Goal: Task Accomplishment & Management: Manage account settings

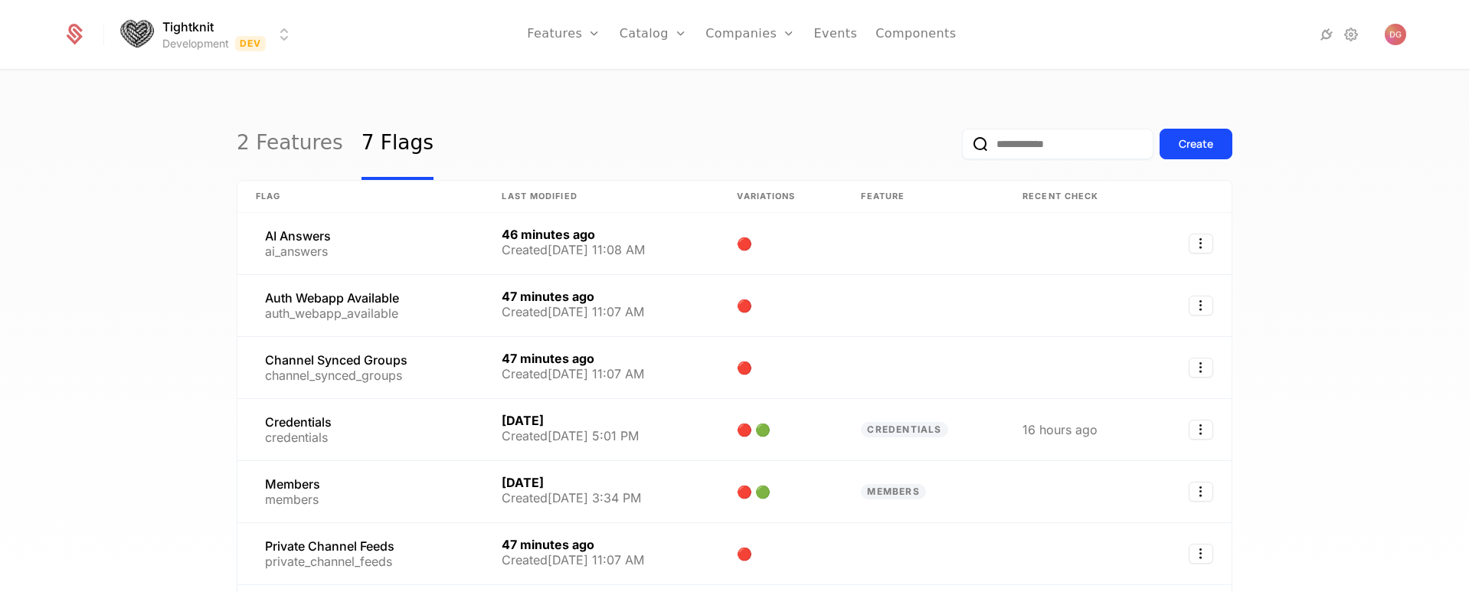
select select "**"
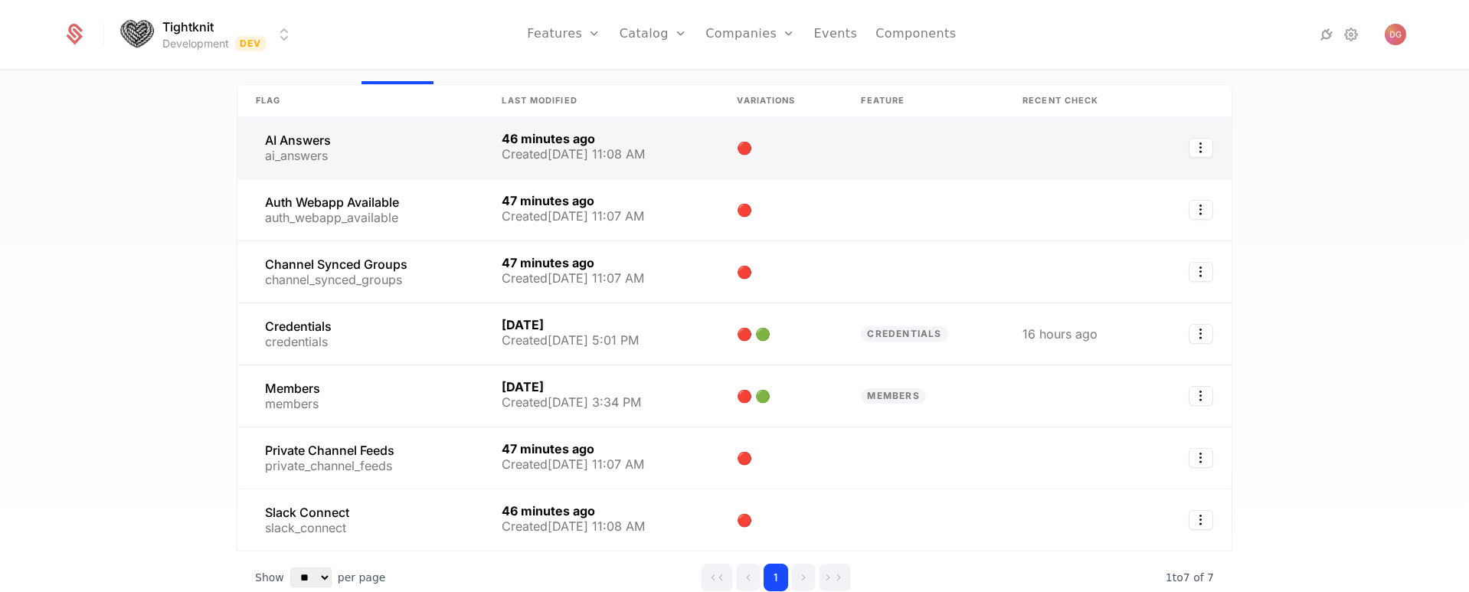
scroll to position [105, 0]
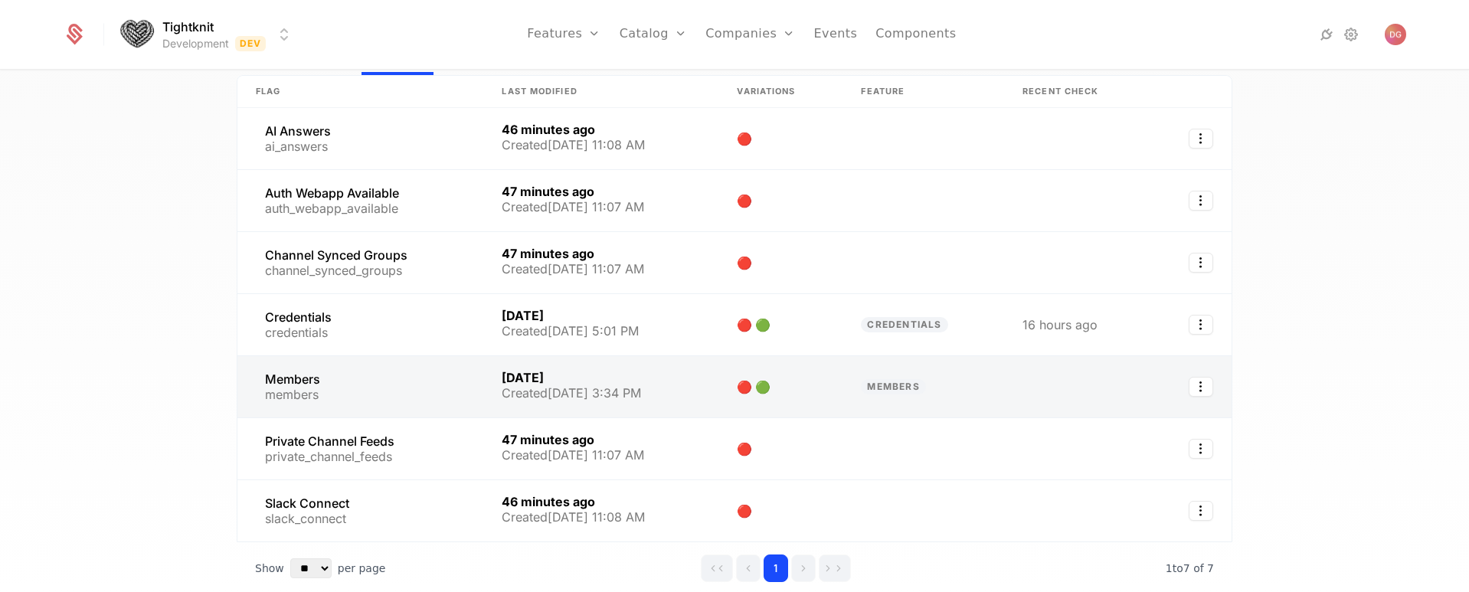
click at [414, 384] on link at bounding box center [360, 386] width 246 height 61
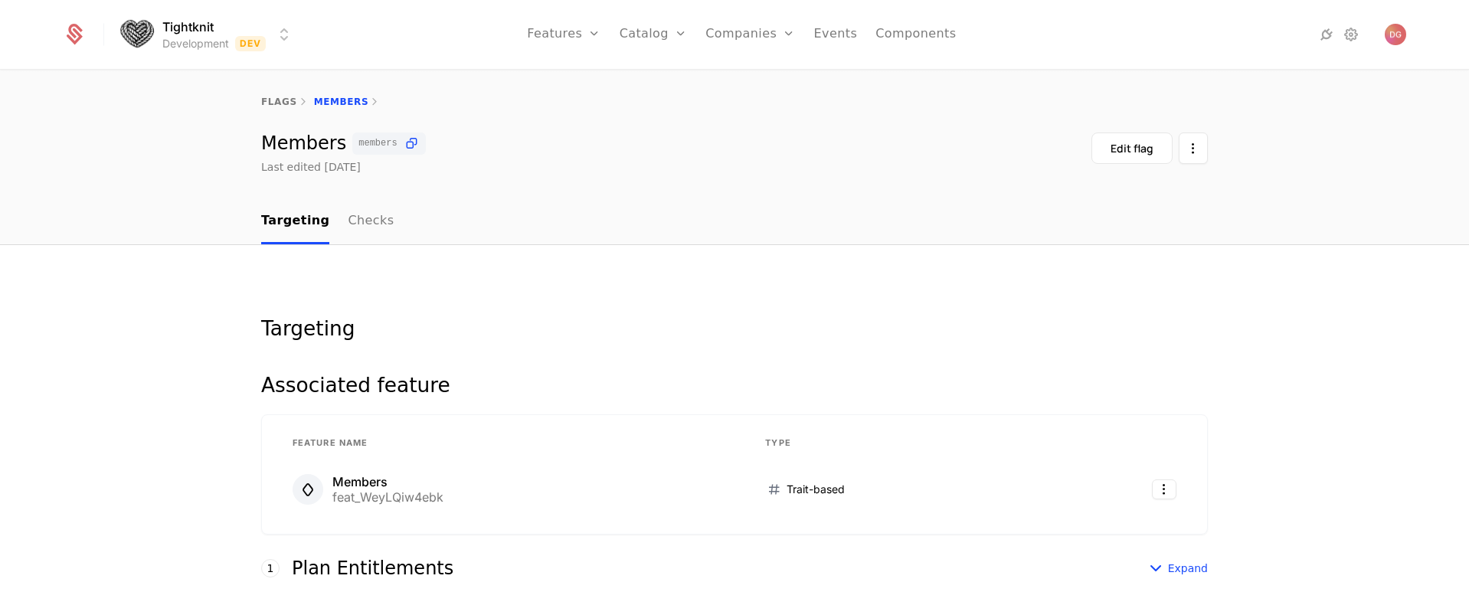
scroll to position [411, 0]
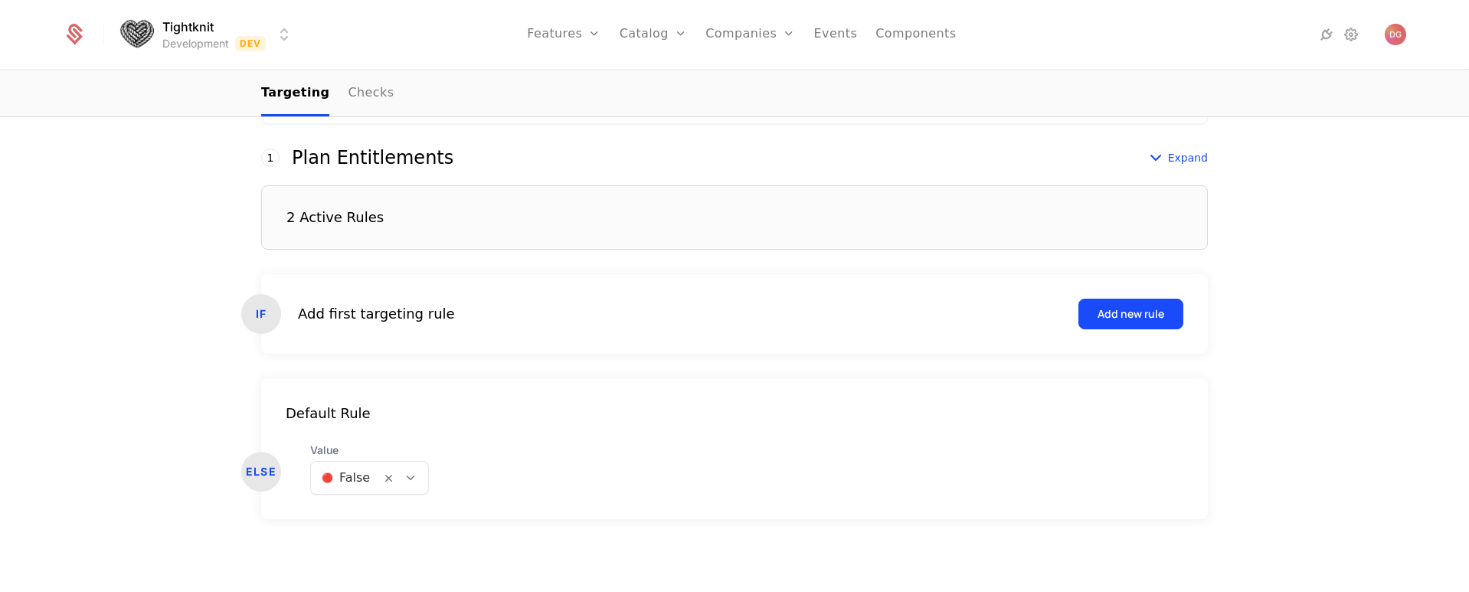
click at [410, 479] on div at bounding box center [411, 478] width 26 height 17
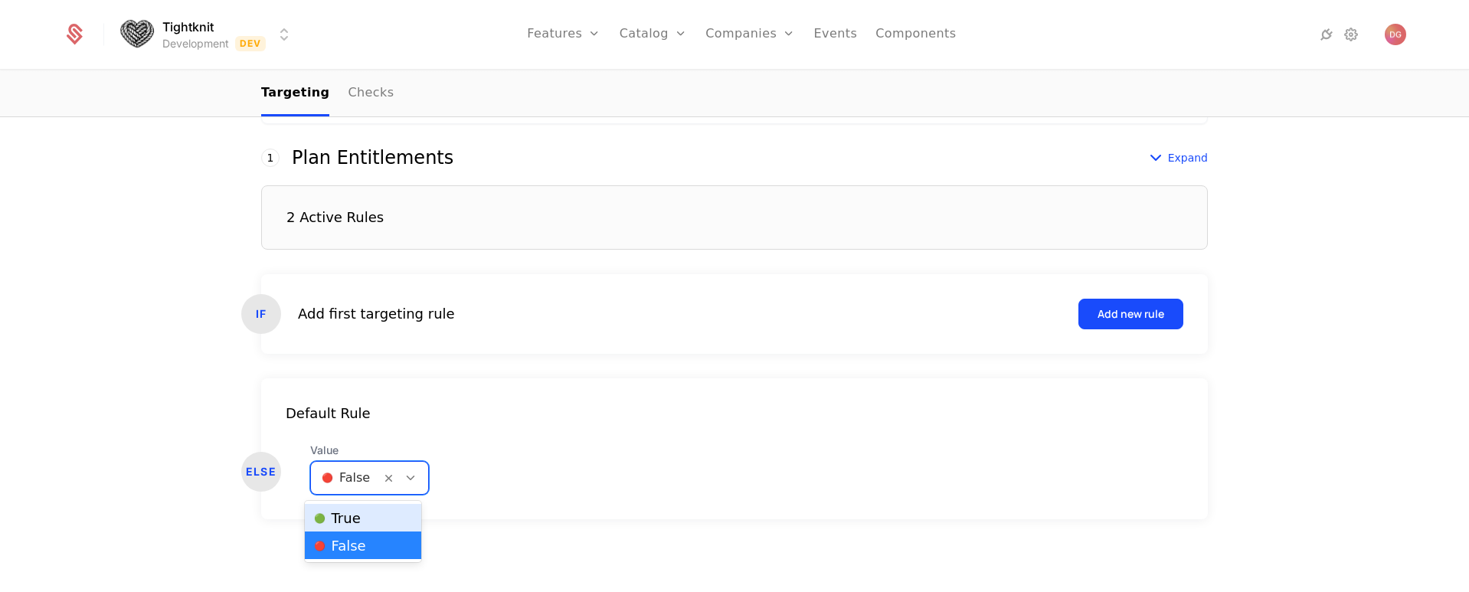
click at [360, 509] on div "🟢 True" at bounding box center [363, 518] width 116 height 28
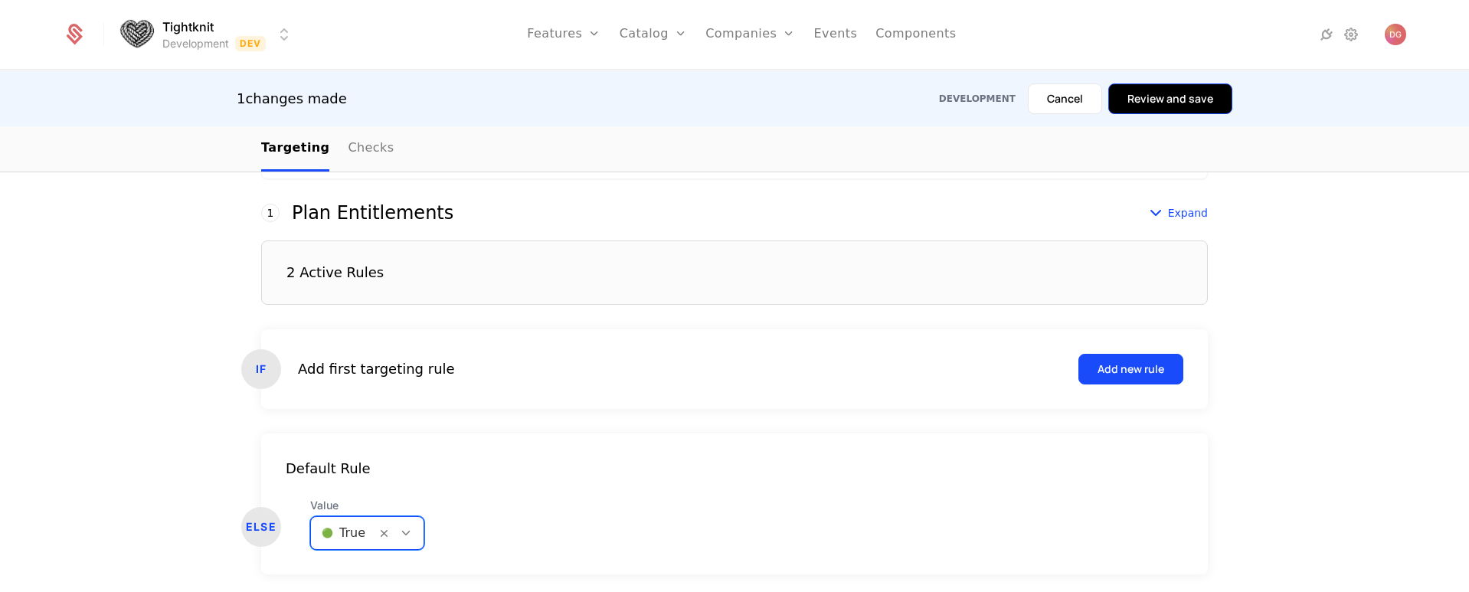
click at [1157, 100] on button "Review and save" at bounding box center [1170, 98] width 124 height 31
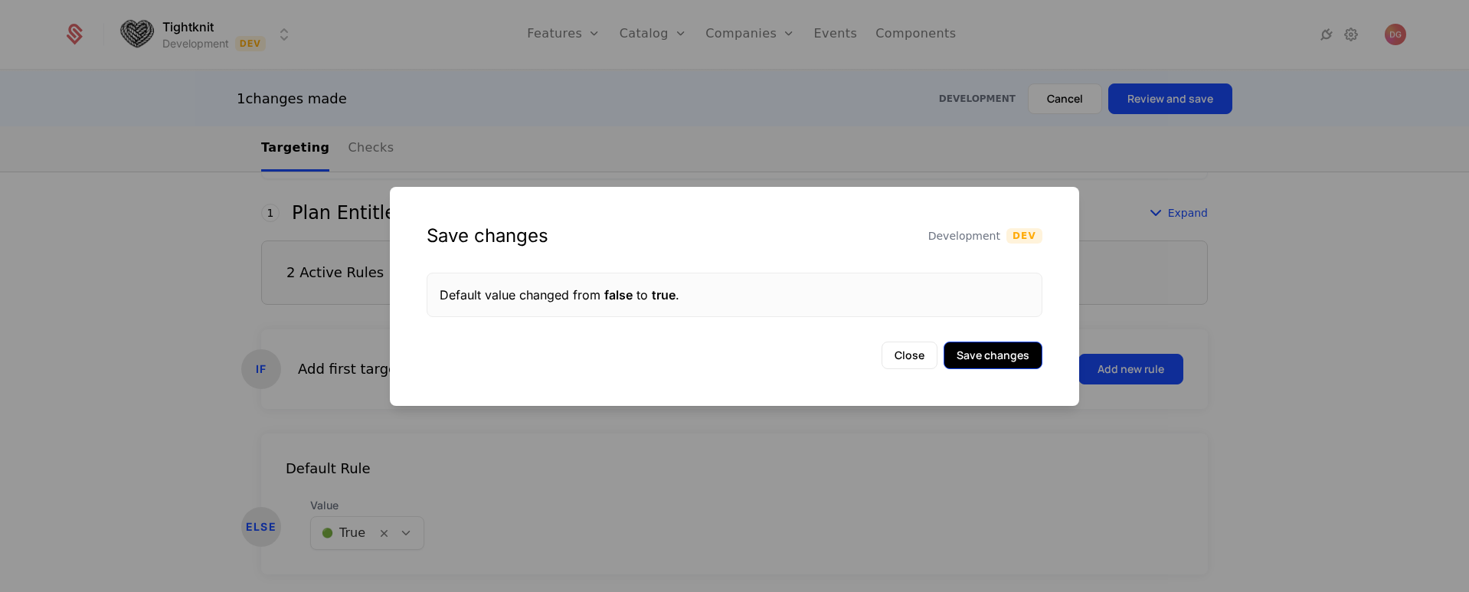
click at [1019, 360] on button "Save changes" at bounding box center [993, 356] width 99 height 28
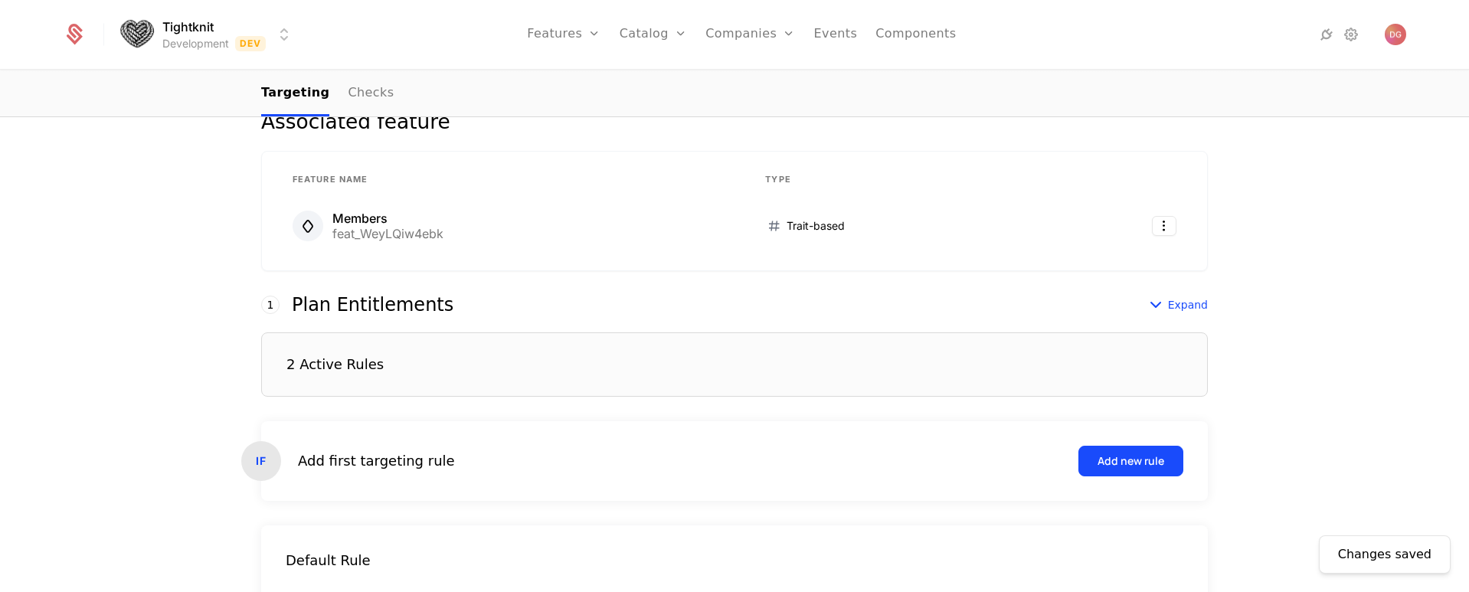
scroll to position [342, 0]
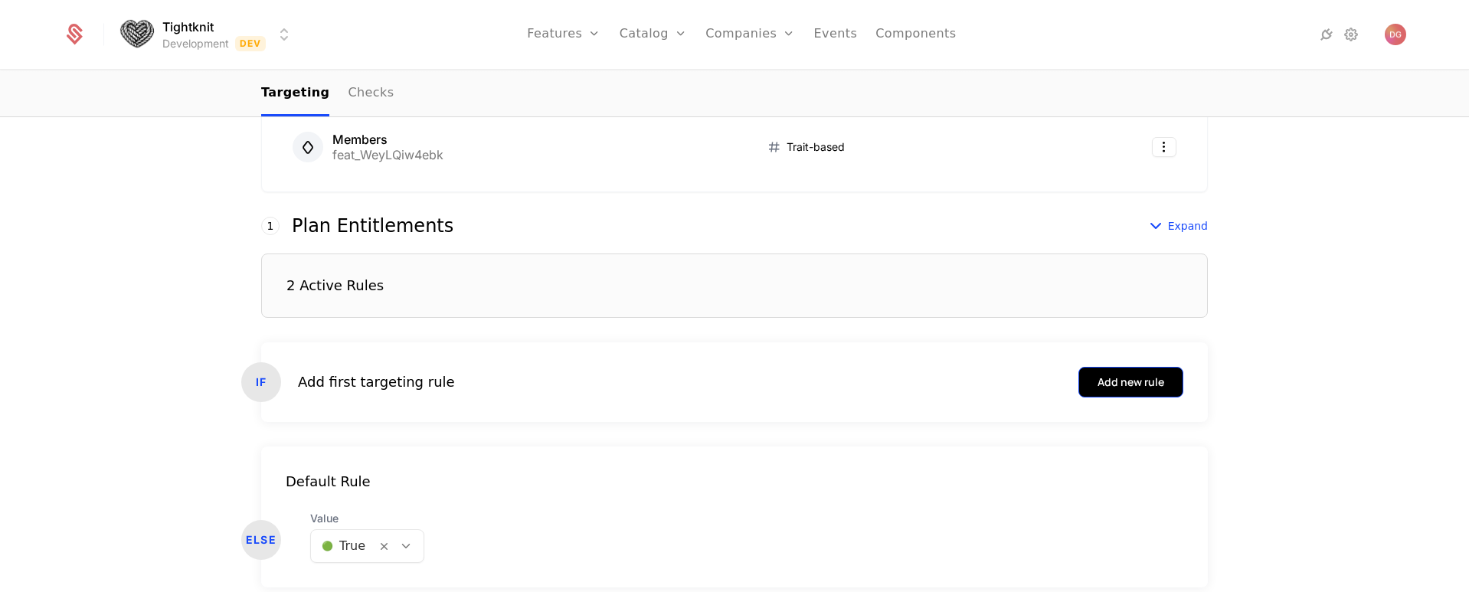
click at [1138, 385] on div "Add new rule" at bounding box center [1131, 382] width 67 height 15
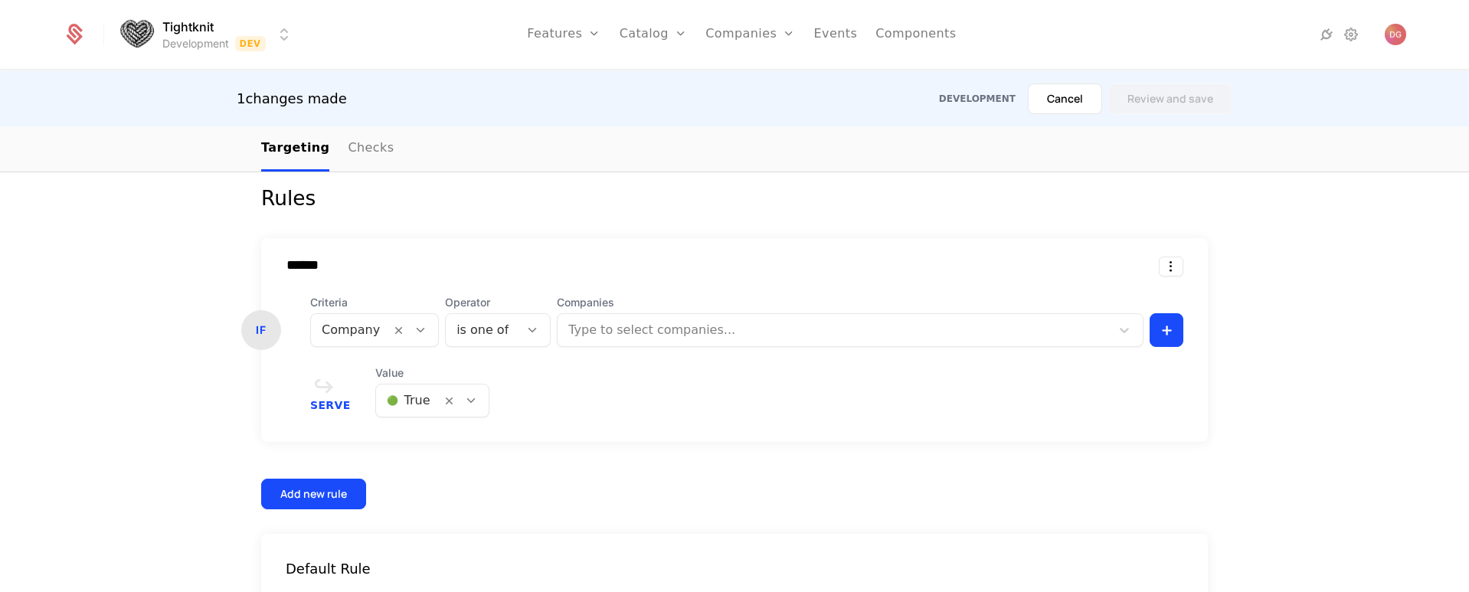
scroll to position [636, 0]
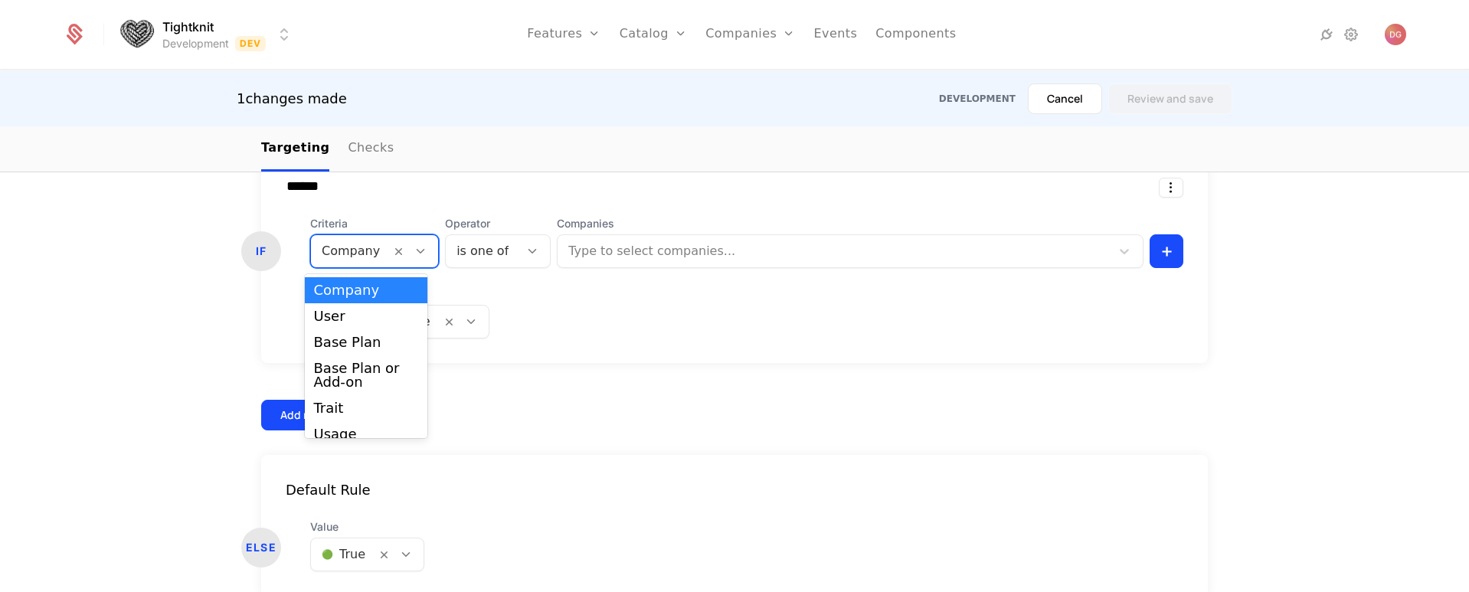
click at [414, 255] on icon at bounding box center [421, 251] width 14 height 14
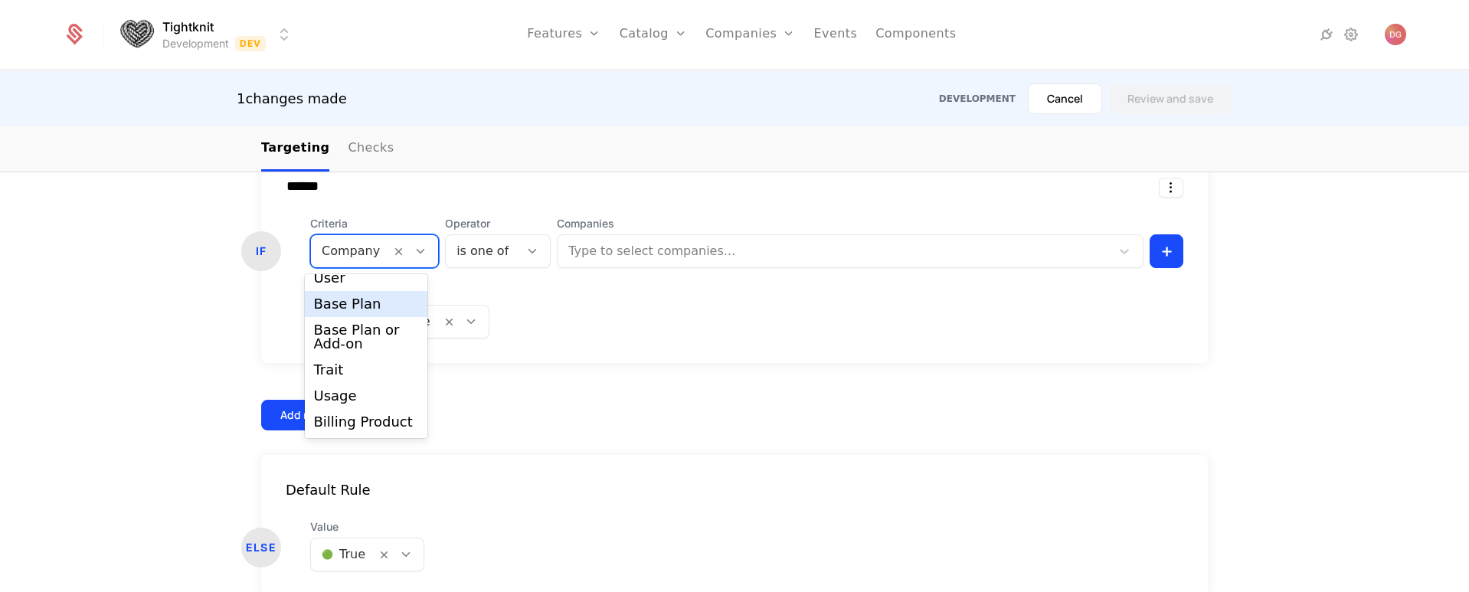
scroll to position [12, 0]
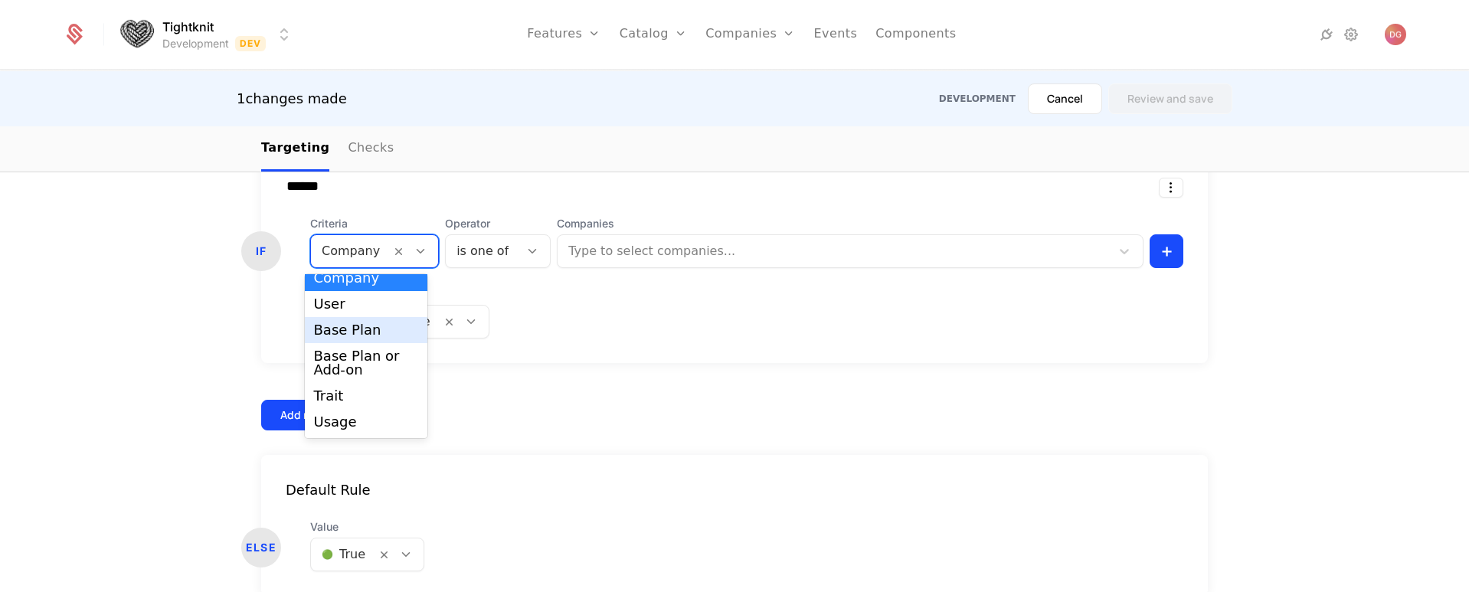
click at [339, 332] on div "Base Plan" at bounding box center [366, 330] width 105 height 14
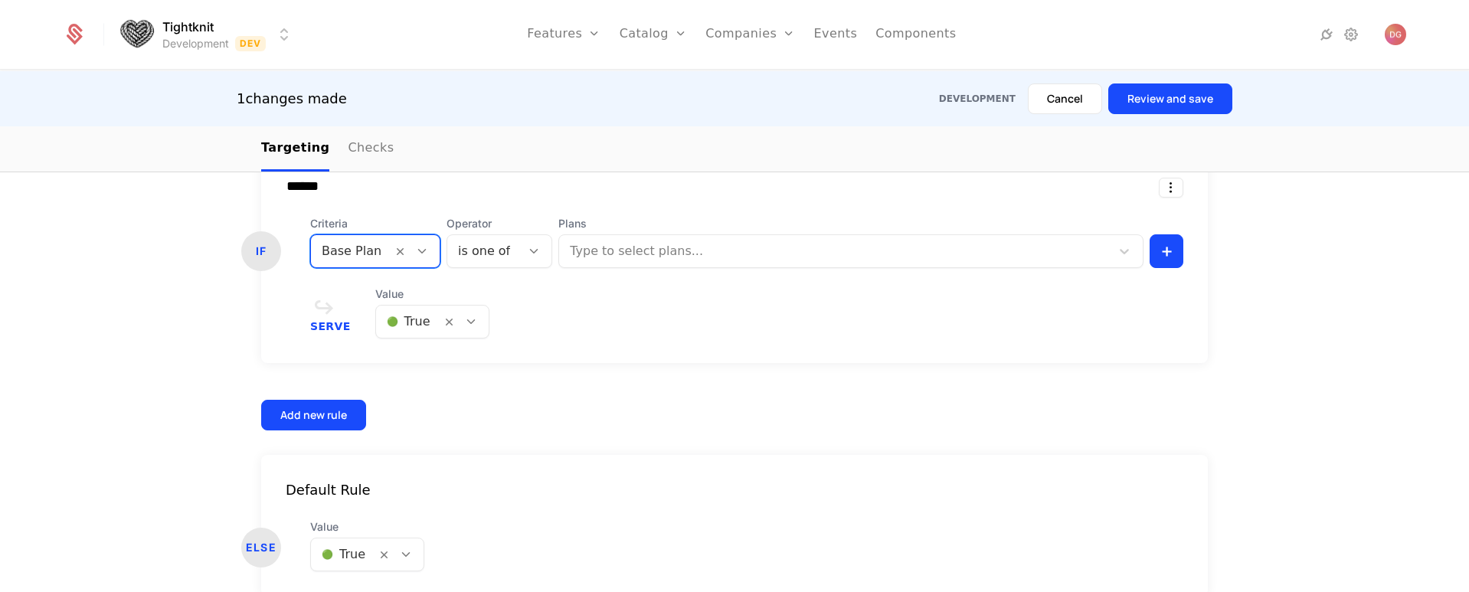
click at [614, 250] on div at bounding box center [836, 251] width 530 height 21
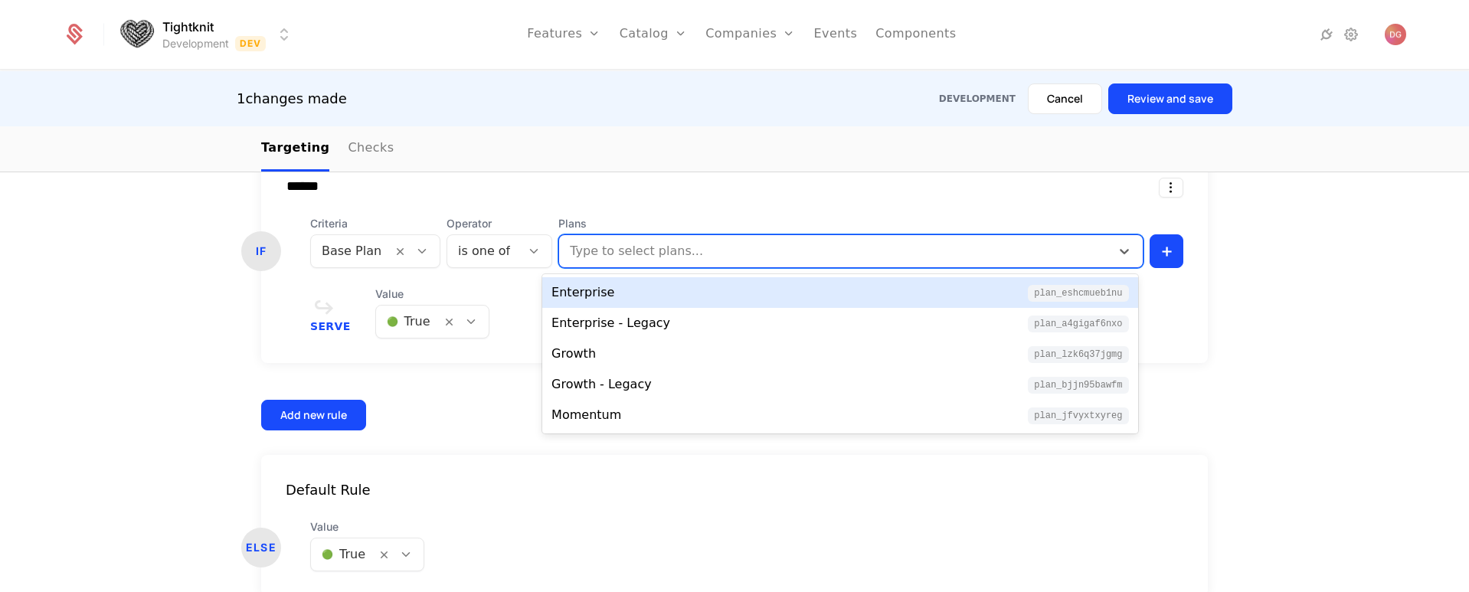
click at [606, 298] on div "Enterprise" at bounding box center [582, 292] width 63 height 18
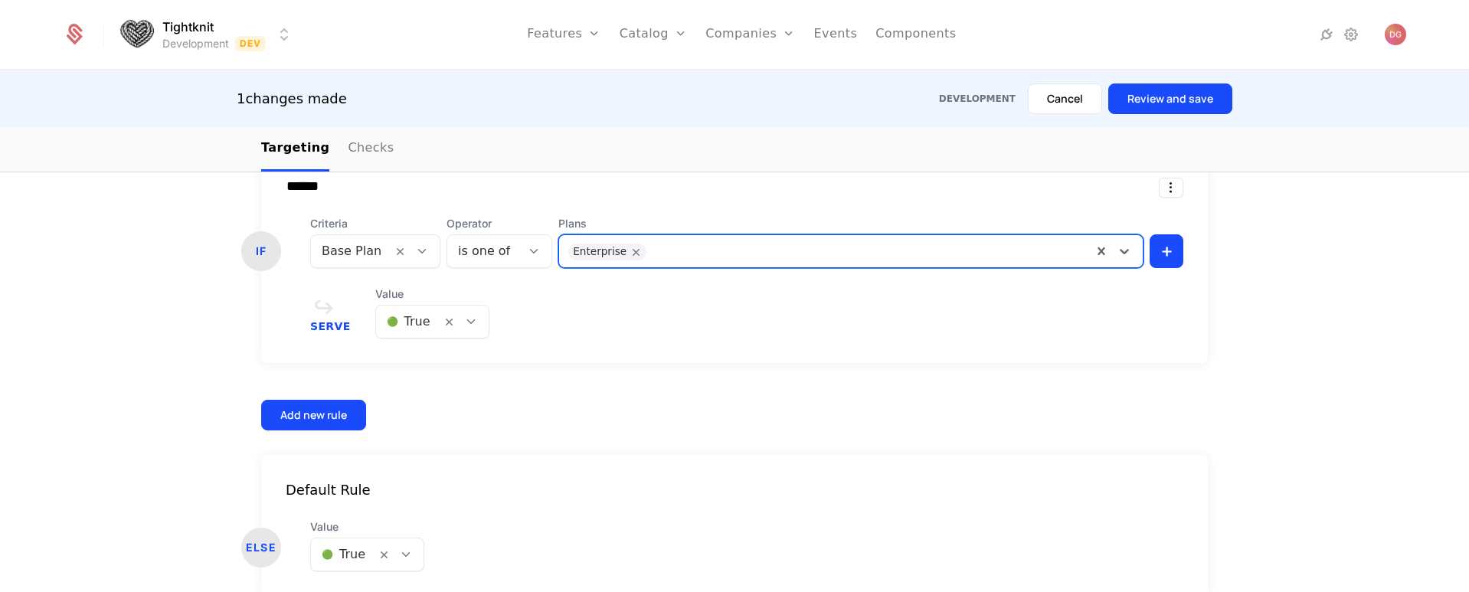
click at [464, 321] on icon at bounding box center [471, 322] width 14 height 14
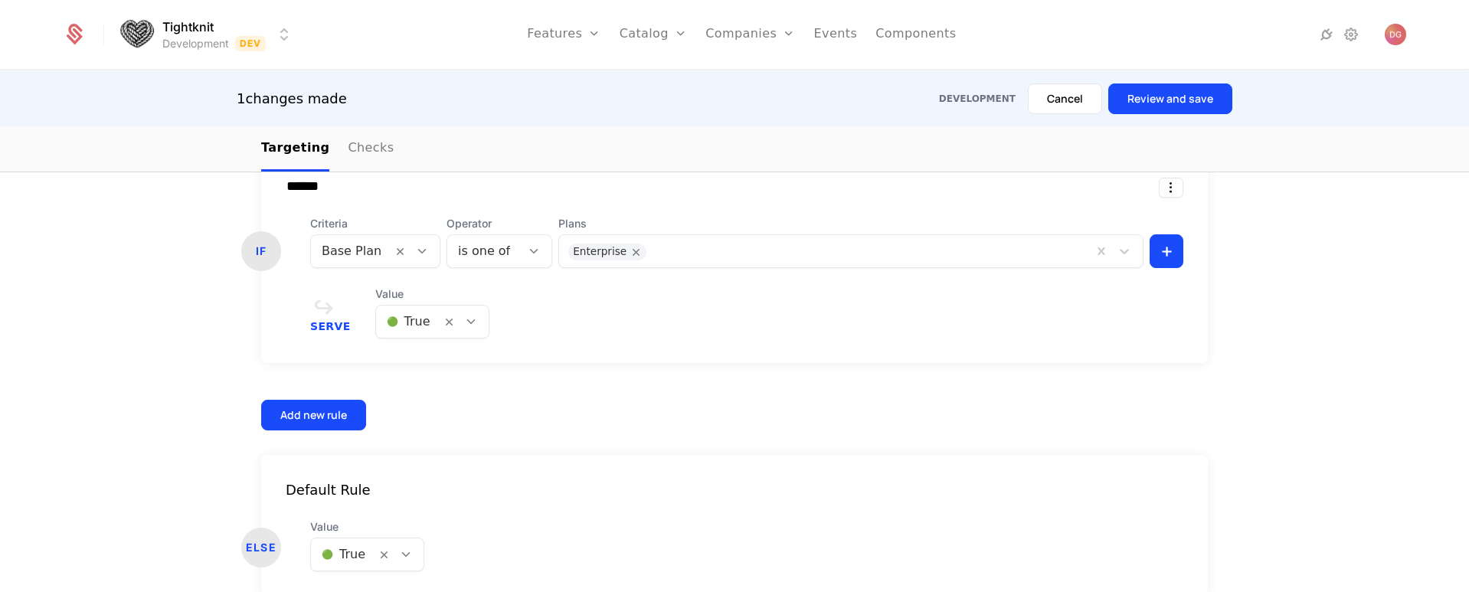
click at [662, 322] on div "Serve Value 🟢 True" at bounding box center [746, 312] width 873 height 52
click at [464, 315] on icon at bounding box center [471, 322] width 14 height 14
click at [683, 326] on div "Serve Value [object Object] selected, 1 of 2. 2 results available. Use Up and D…" at bounding box center [746, 312] width 873 height 52
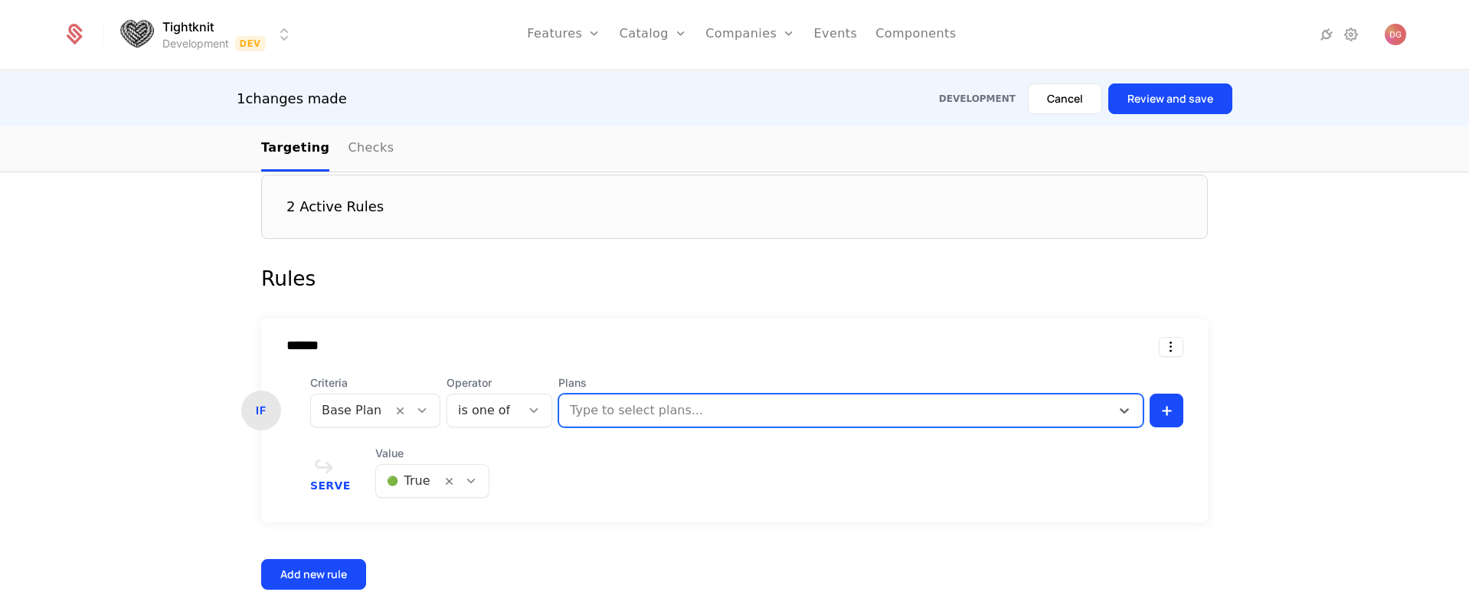
scroll to position [555, 0]
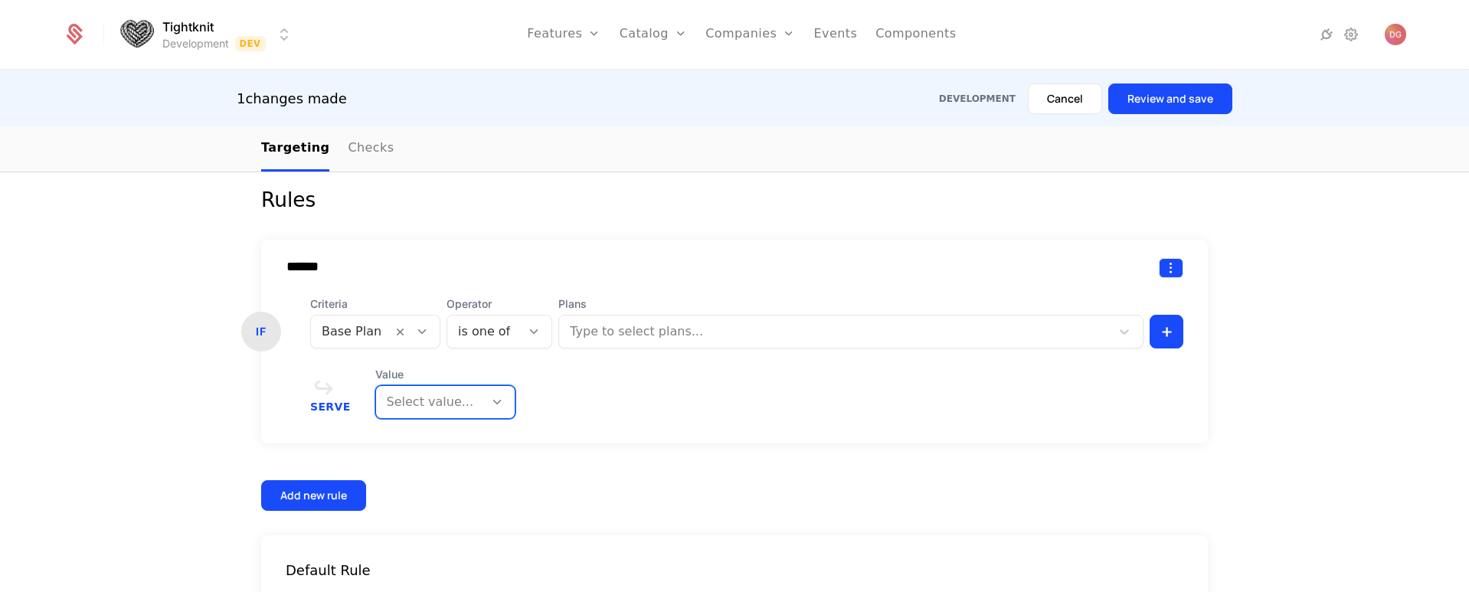
click at [1167, 266] on html "Tightknit Development Dev Features Features Flags Catalog Plans Add Ons Credits…" at bounding box center [734, 296] width 1469 height 592
click at [1102, 304] on div "Delete" at bounding box center [1101, 306] width 116 height 21
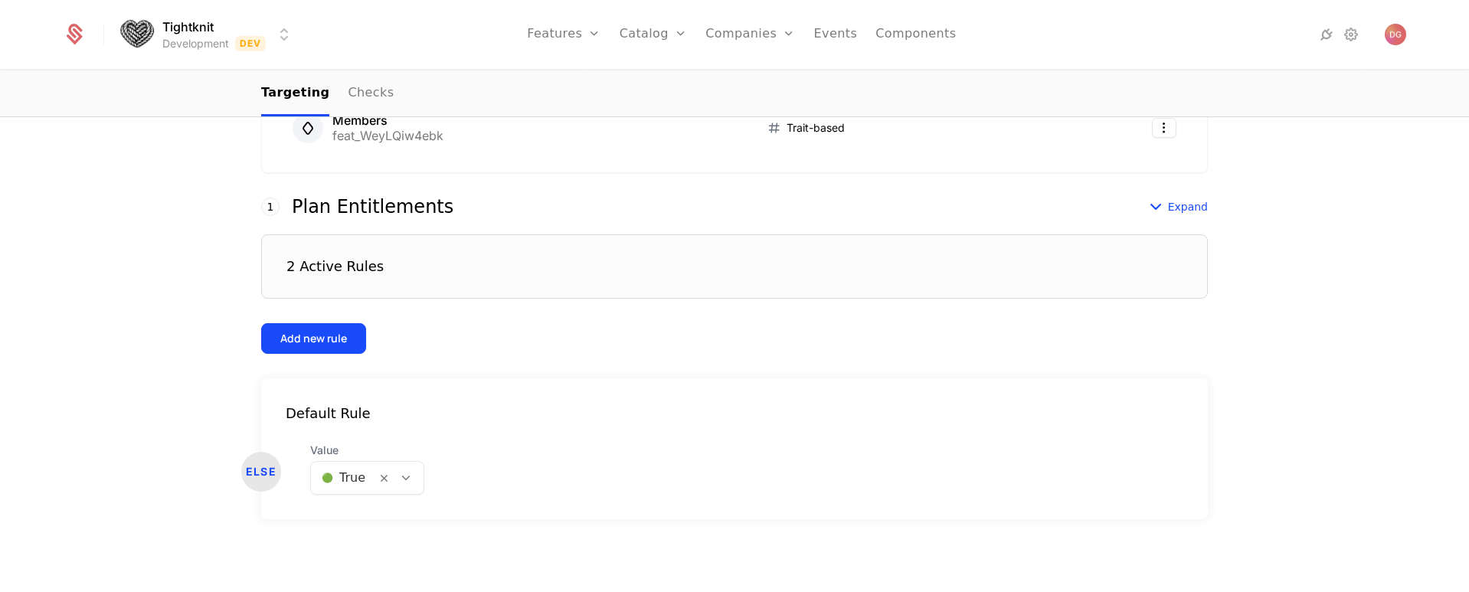
scroll to position [0, 0]
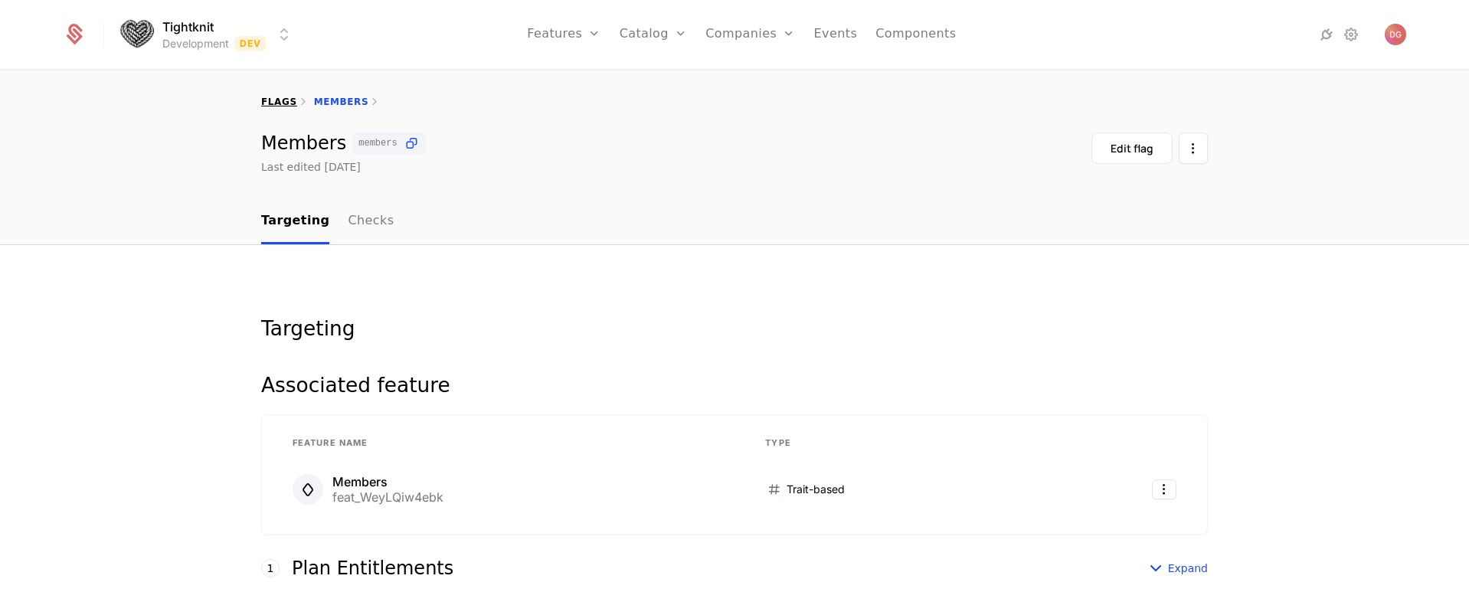
click at [286, 99] on link "flags" at bounding box center [279, 102] width 36 height 11
select select "**"
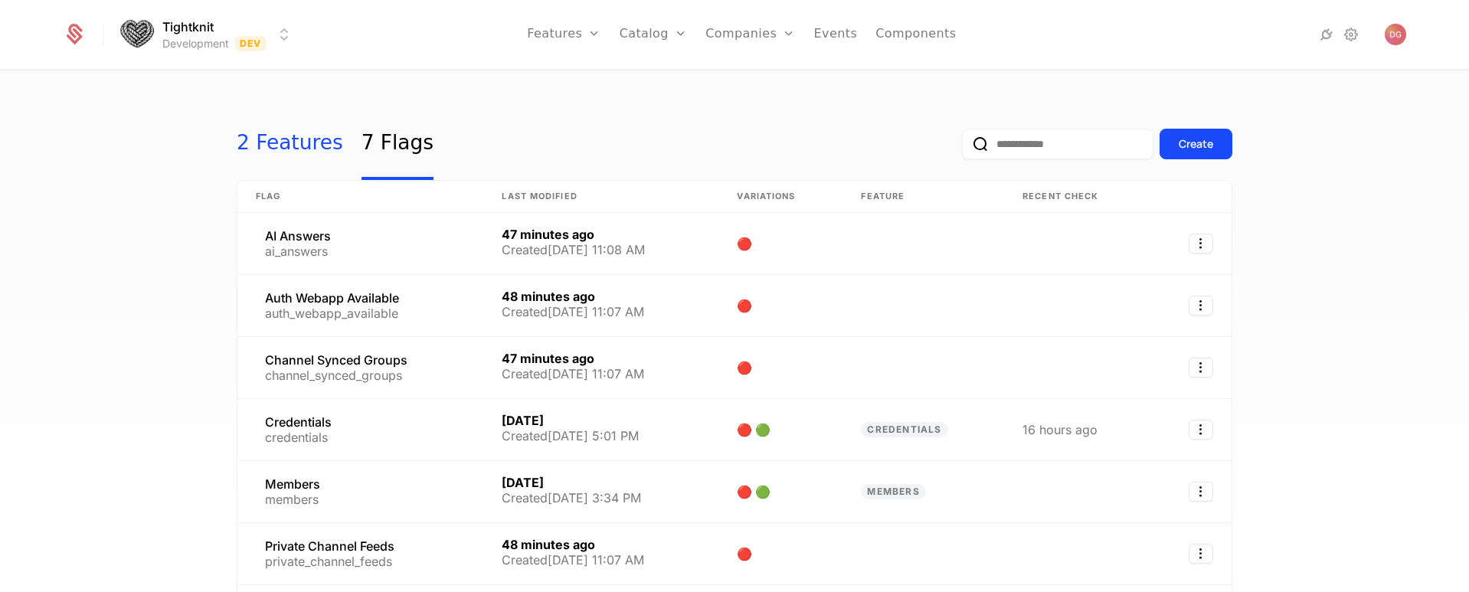
click at [285, 146] on link "2 Features" at bounding box center [290, 144] width 106 height 72
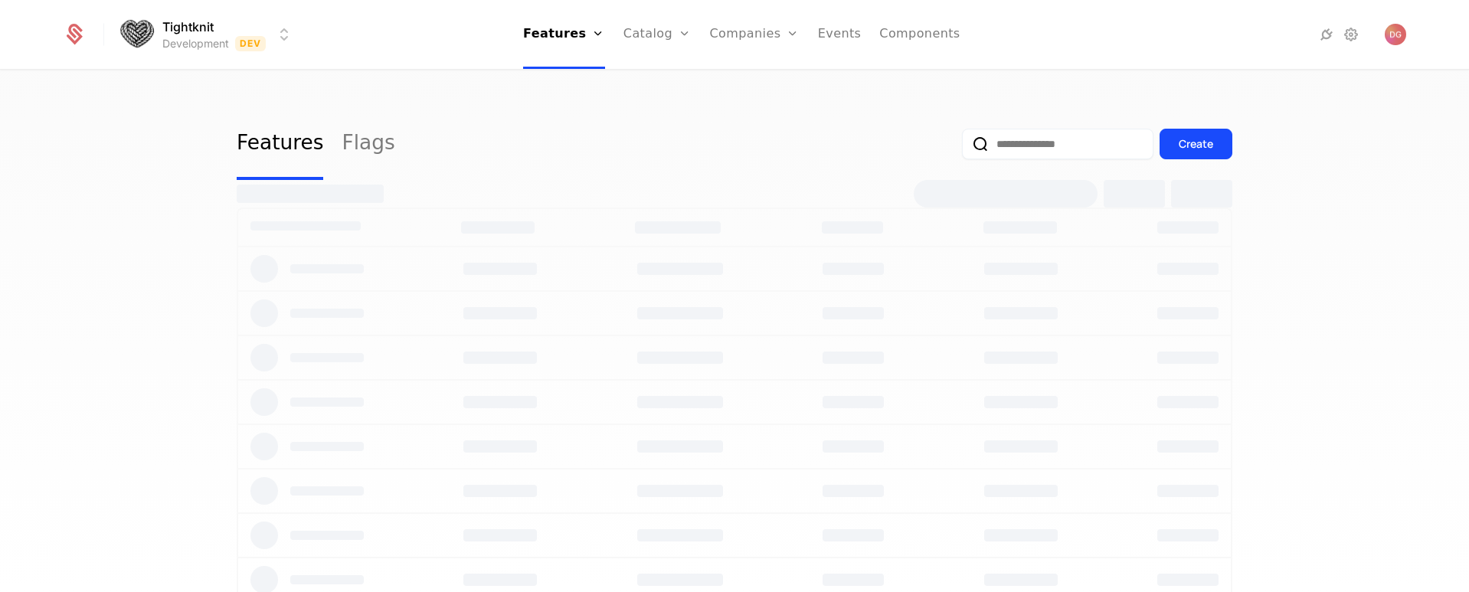
select select "**"
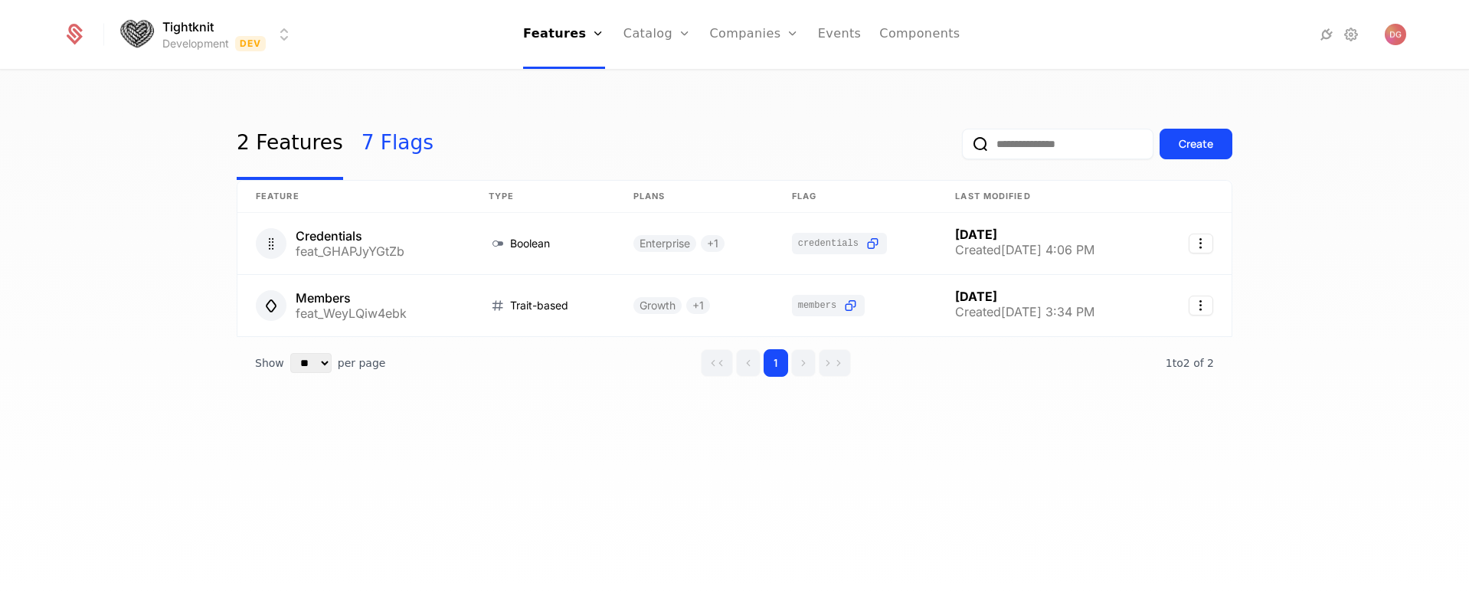
click at [378, 138] on link "7 Flags" at bounding box center [398, 144] width 72 height 72
select select "**"
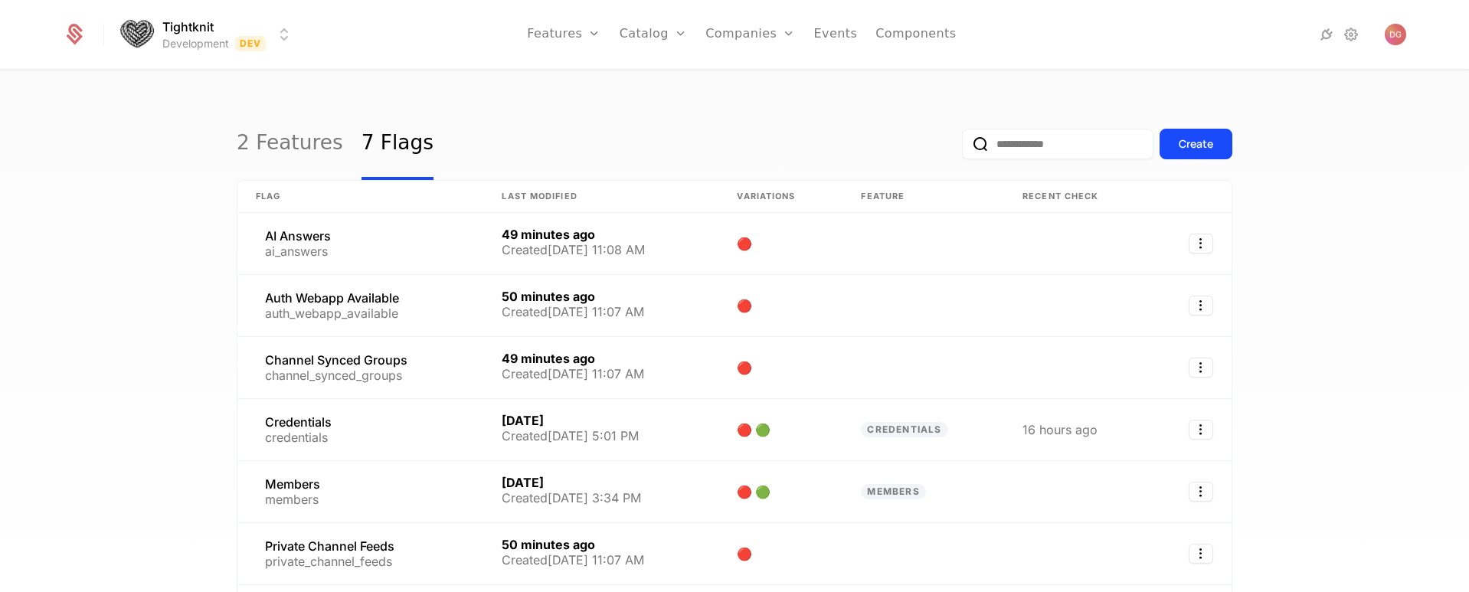
click at [158, 319] on div "2 Features 7 Flags Create Flag Last Modified Variations Feature Recent check AI…" at bounding box center [734, 336] width 1469 height 530
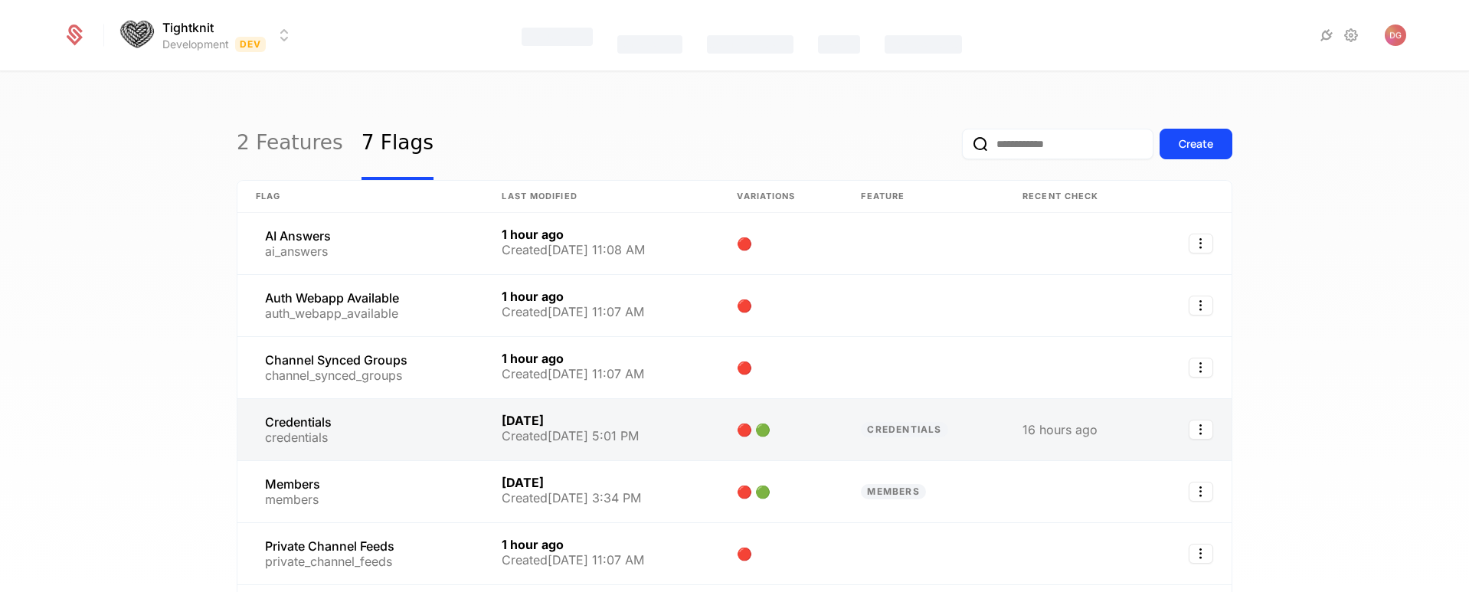
click at [404, 427] on link at bounding box center [360, 429] width 246 height 61
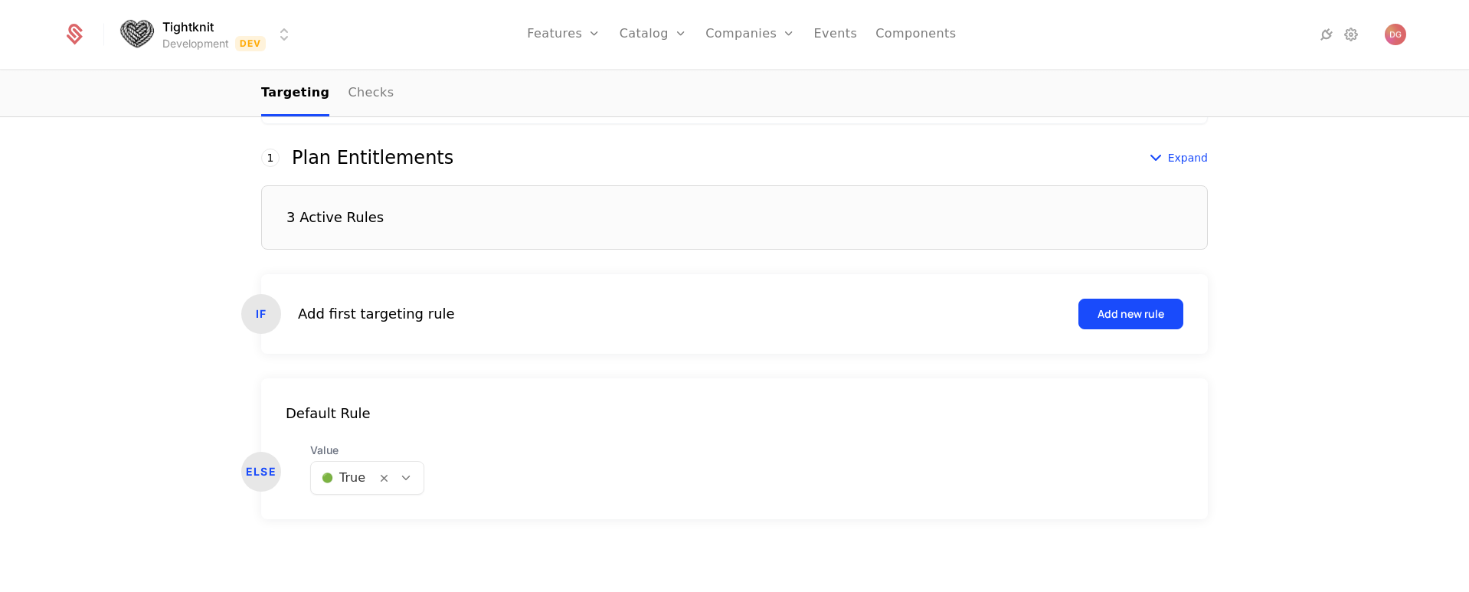
scroll to position [369, 0]
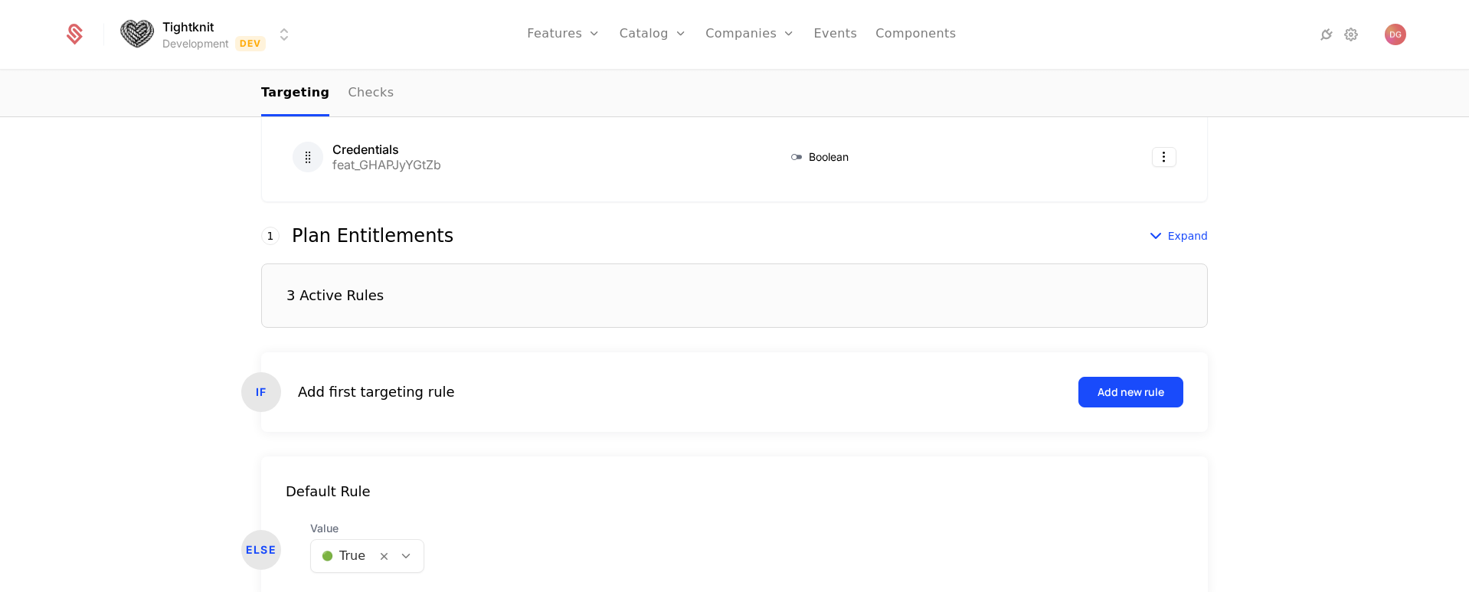
click at [402, 557] on body "Tightknit Development Dev Features Features Flags Catalog Plans Add Ons Credits…" at bounding box center [734, 296] width 1469 height 592
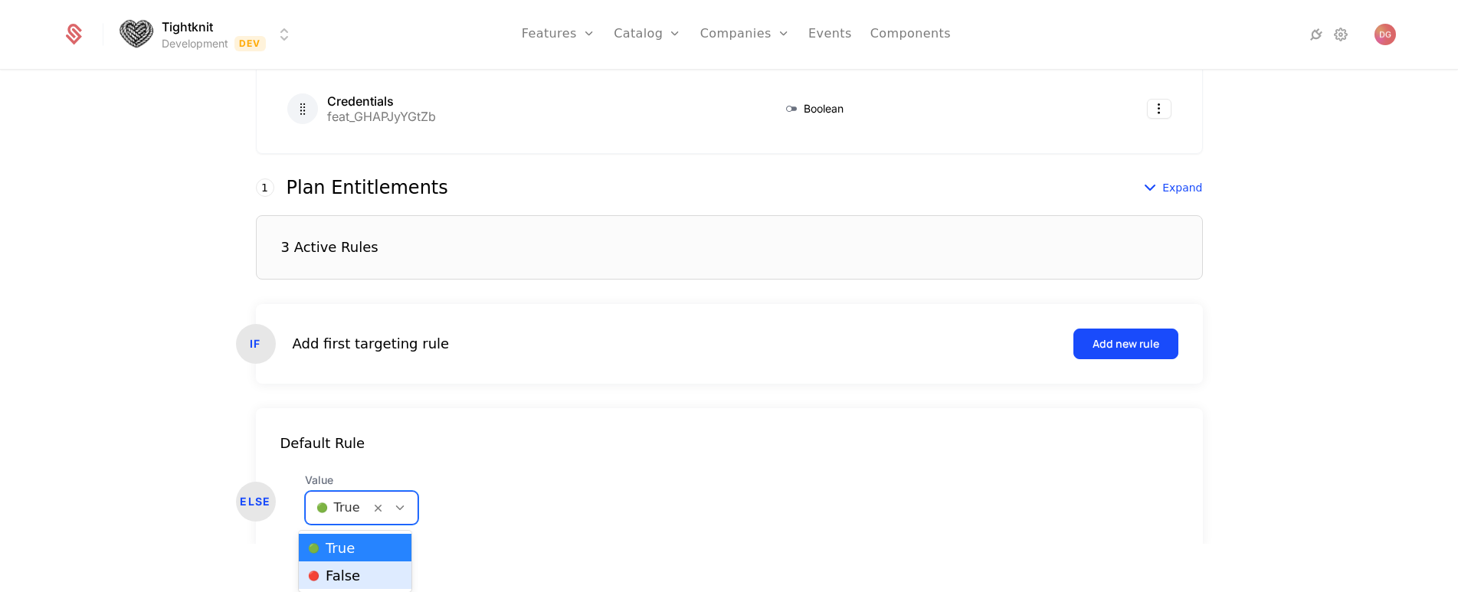
click at [349, 575] on span "🔴 False" at bounding box center [334, 576] width 52 height 14
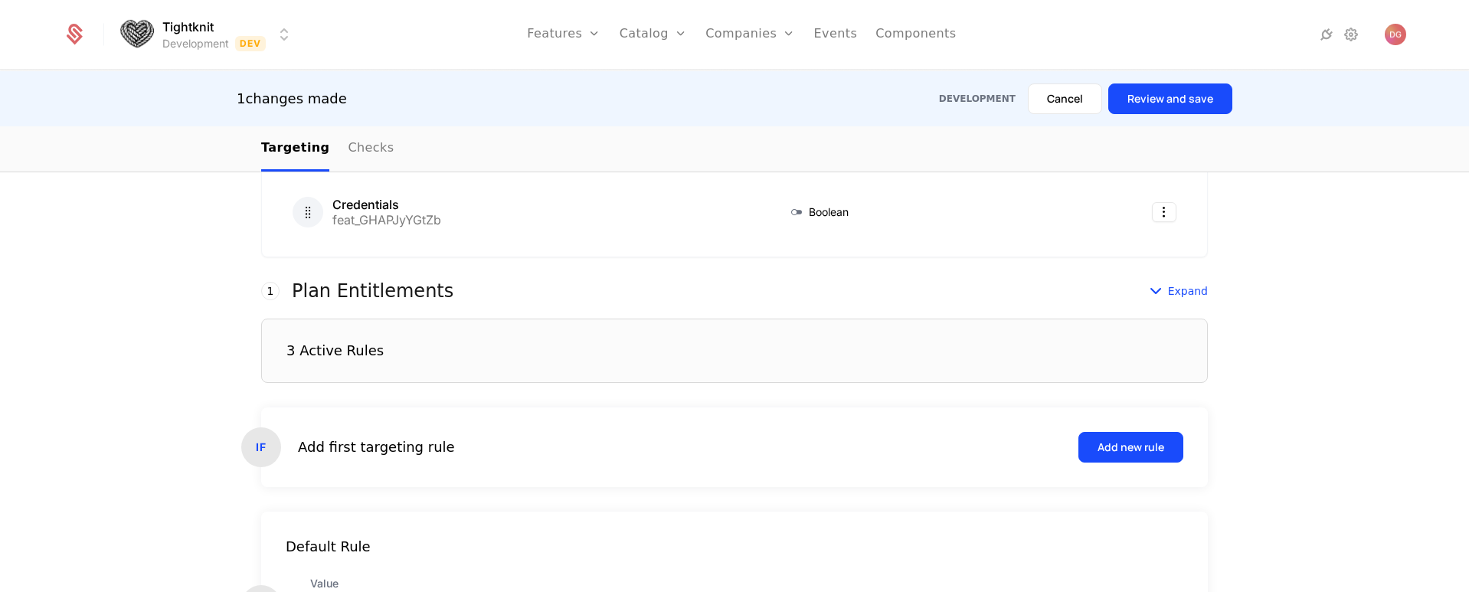
scroll to position [447, 0]
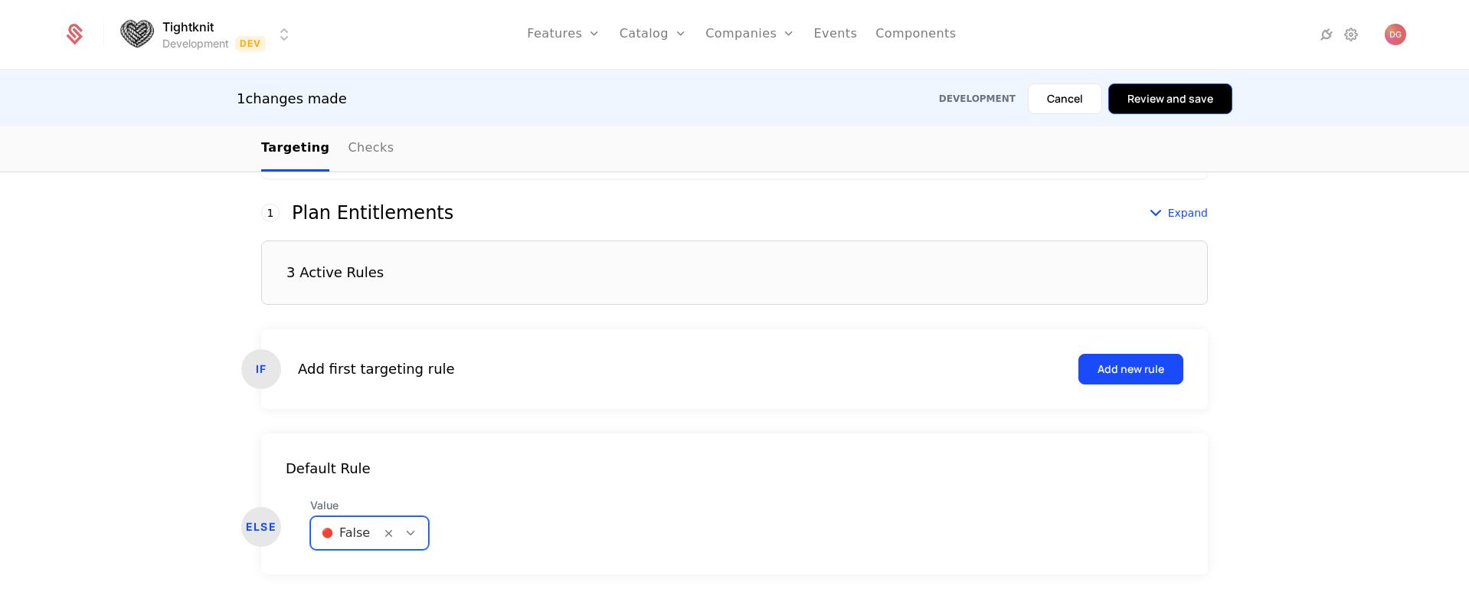
click at [1206, 109] on button "Review and save" at bounding box center [1170, 98] width 124 height 31
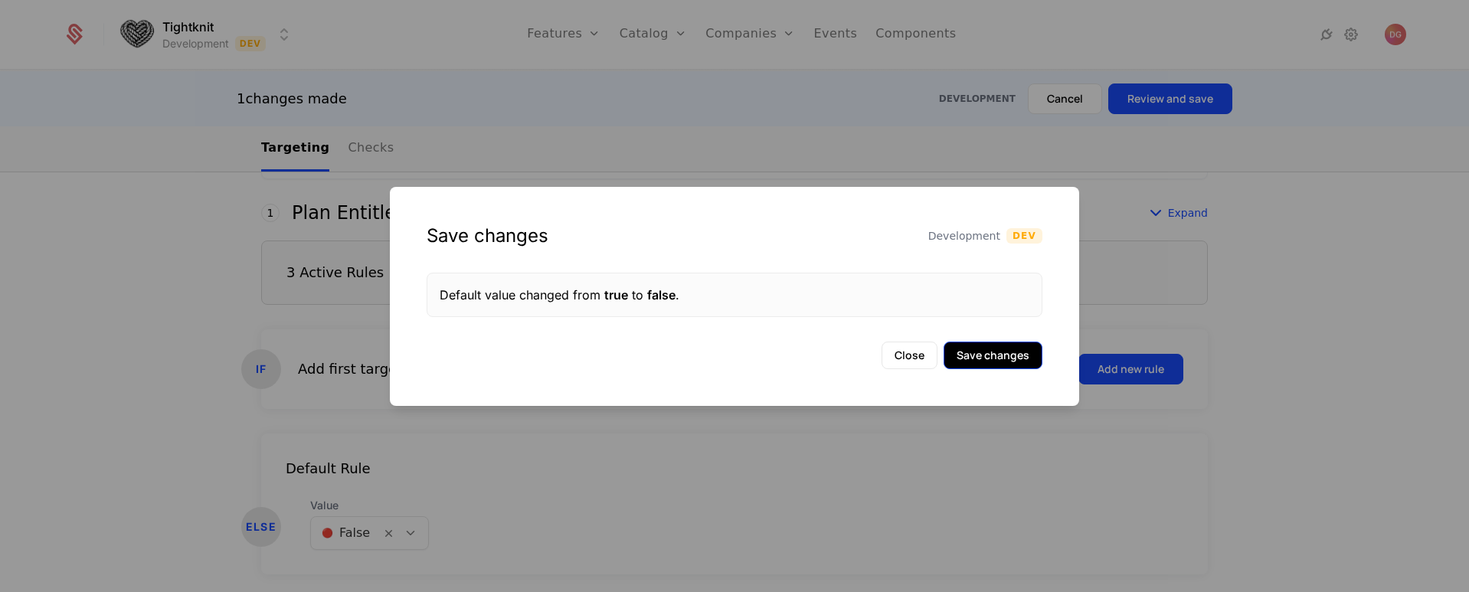
click at [1006, 362] on button "Save changes" at bounding box center [993, 356] width 99 height 28
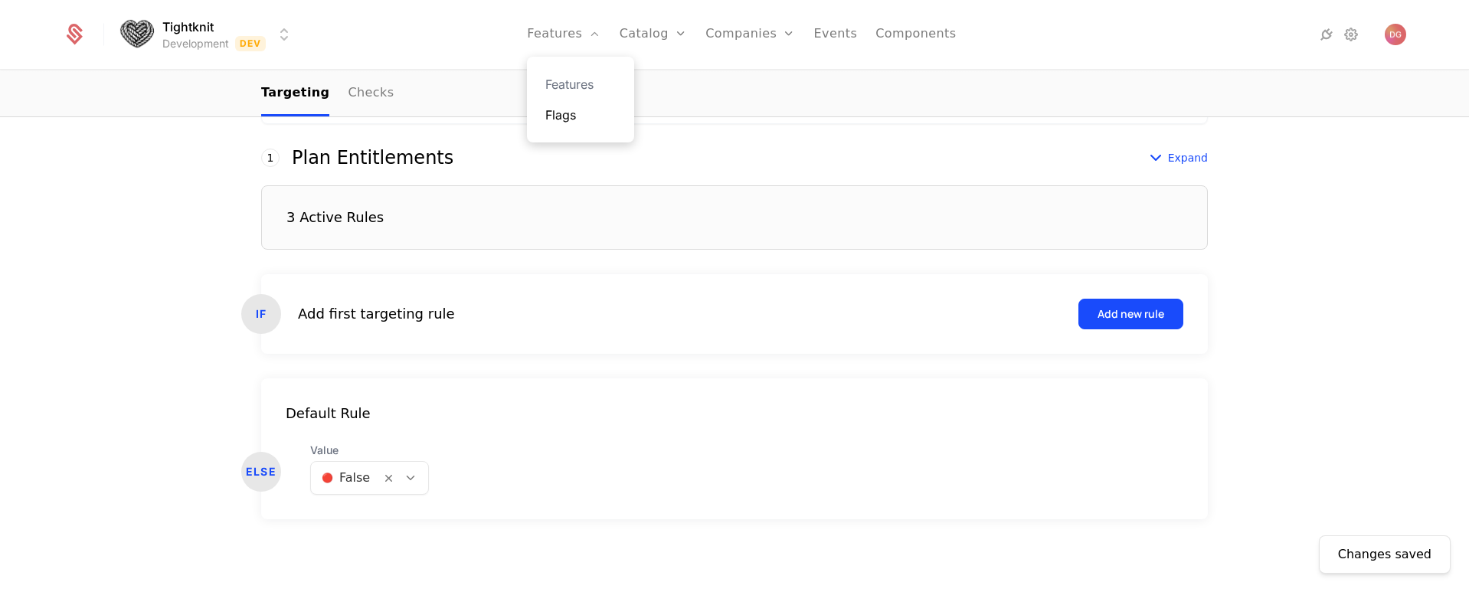
click at [571, 110] on link "Flags" at bounding box center [580, 115] width 70 height 18
select select "**"
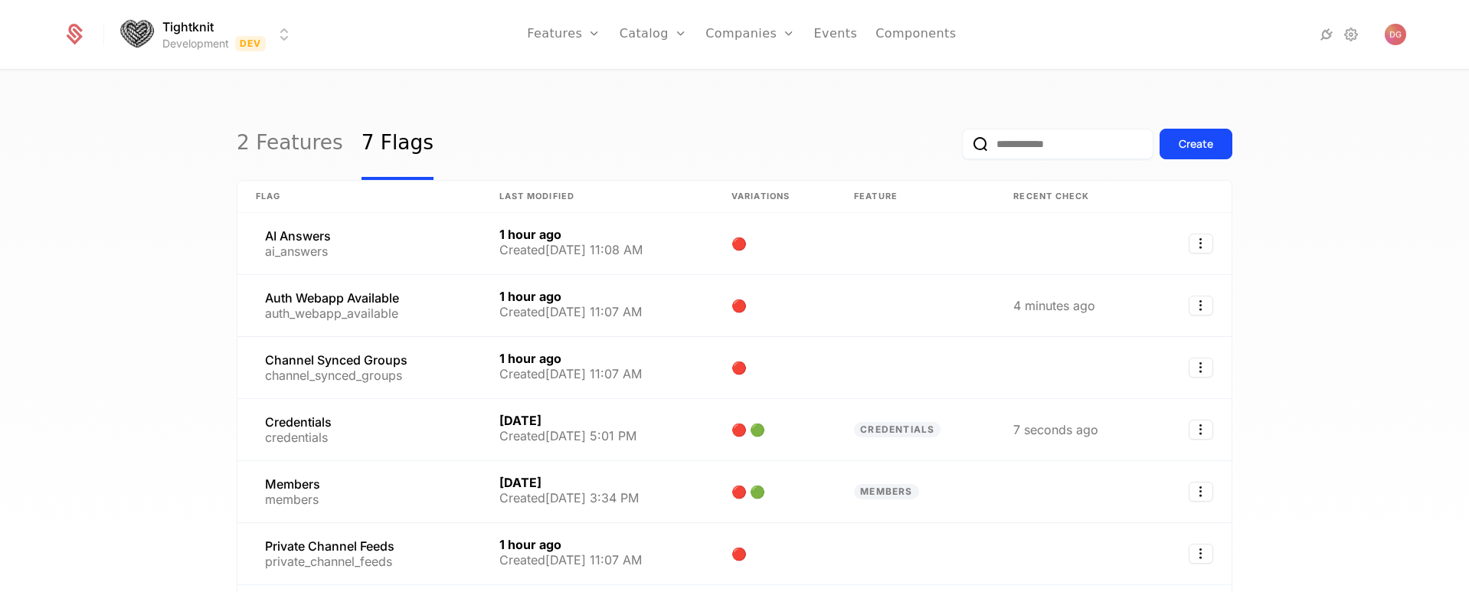
click at [146, 204] on div "2 Features 7 Flags Create Flag Last Modified Variations Feature Recent check AI…" at bounding box center [734, 336] width 1469 height 530
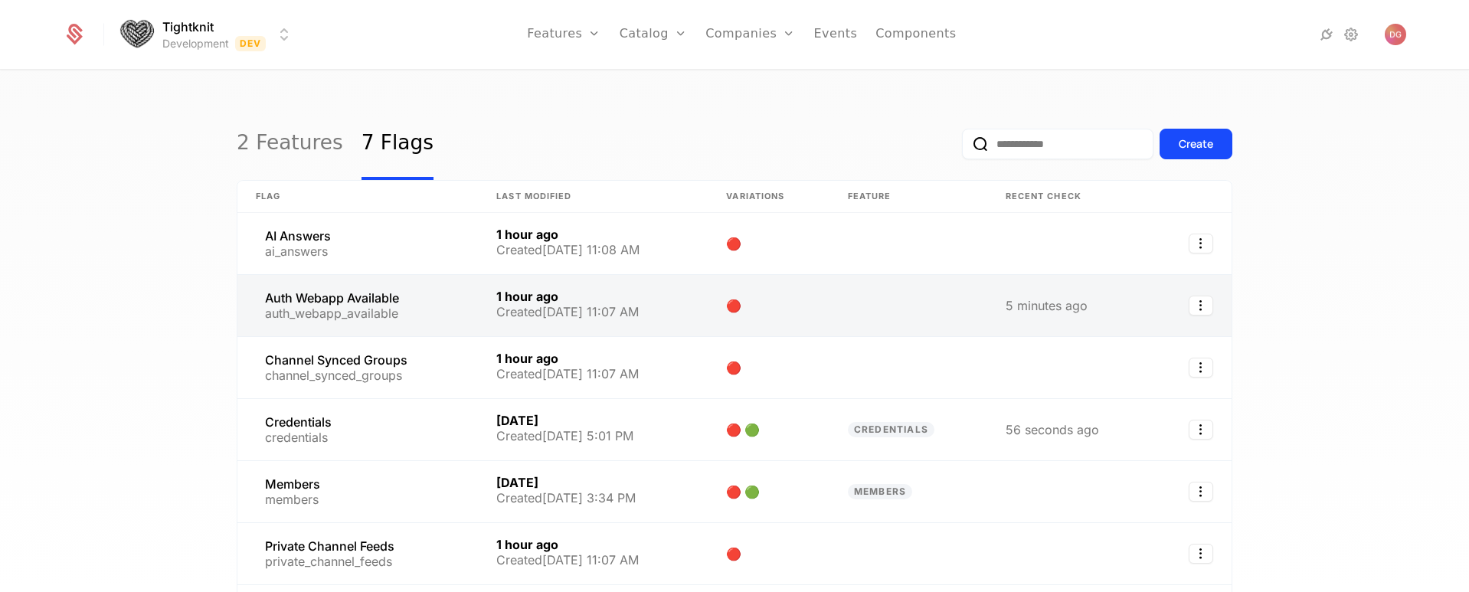
click at [377, 300] on link at bounding box center [357, 305] width 241 height 61
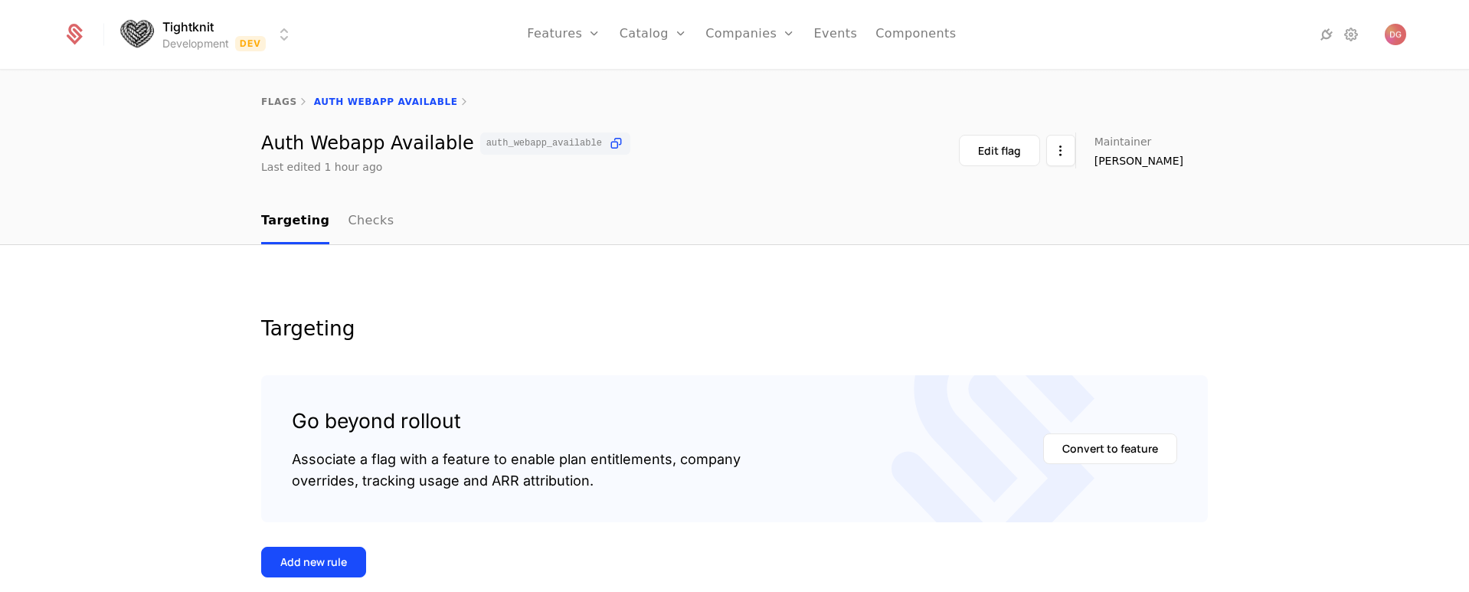
scroll to position [224, 0]
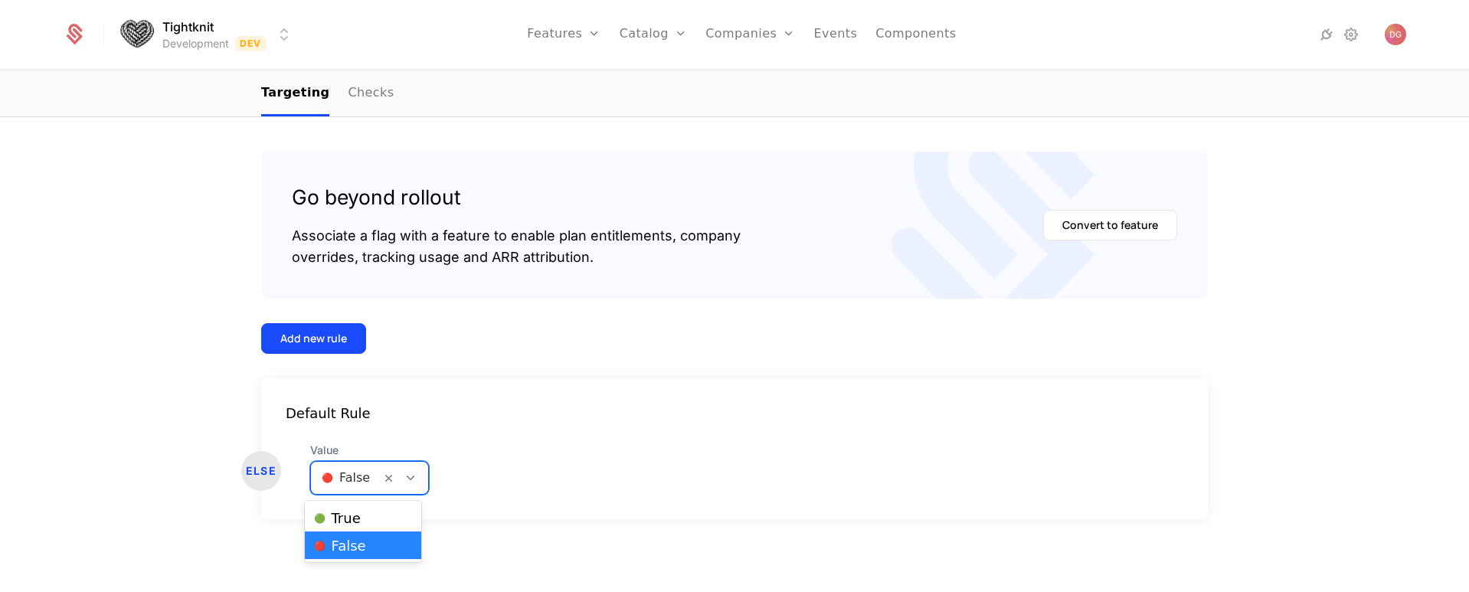
click at [412, 482] on div at bounding box center [411, 478] width 26 height 17
click at [349, 520] on span "🟢 True" at bounding box center [337, 519] width 47 height 14
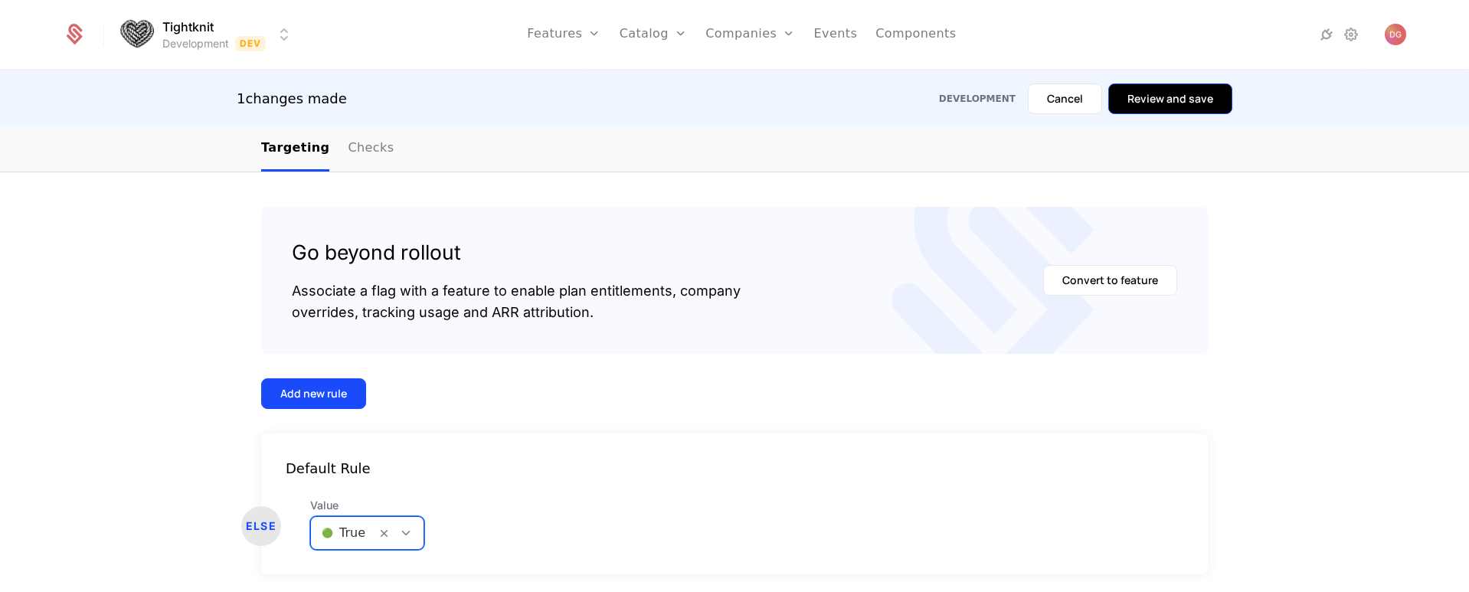
click at [1198, 91] on button "Review and save" at bounding box center [1170, 98] width 124 height 31
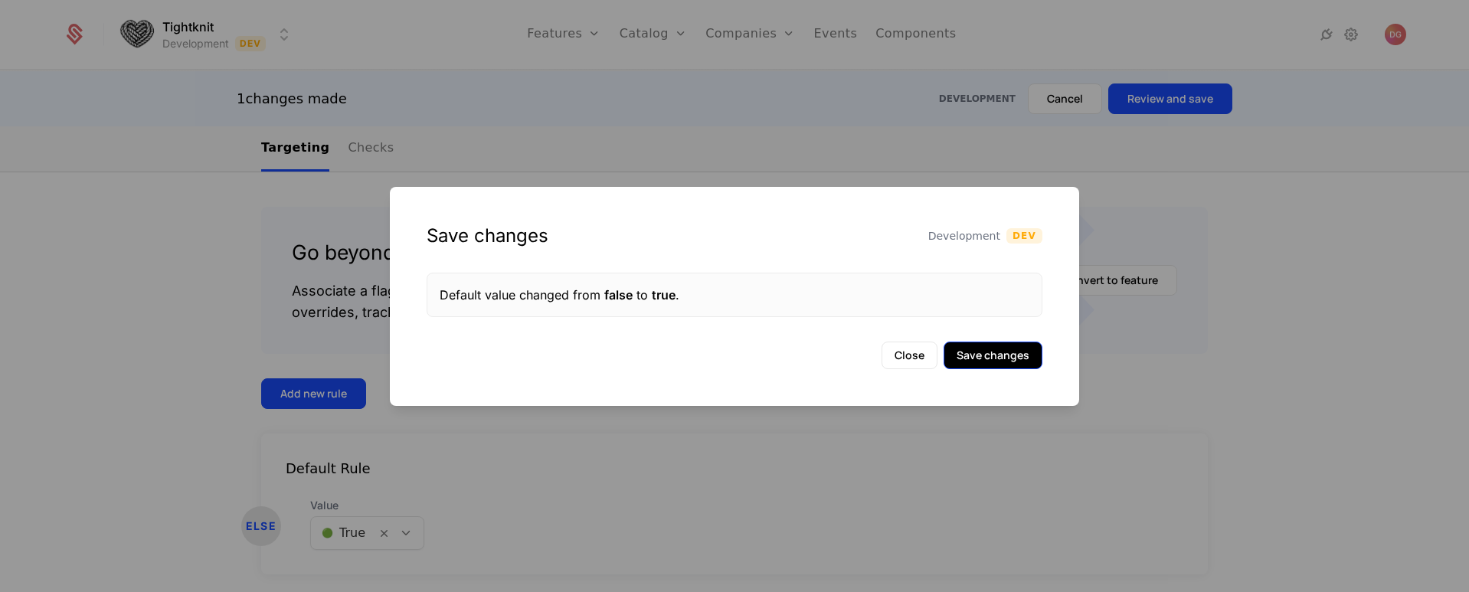
click at [983, 352] on button "Save changes" at bounding box center [993, 356] width 99 height 28
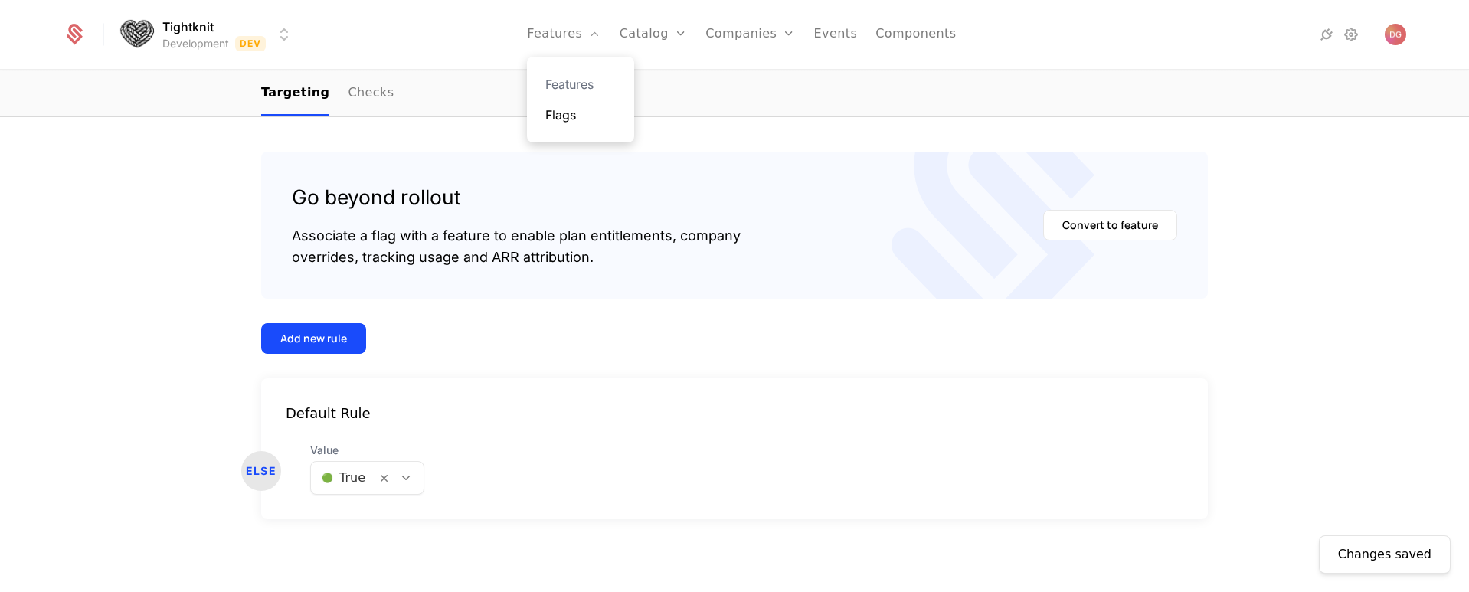
click at [581, 107] on link "Flags" at bounding box center [580, 115] width 70 height 18
select select "**"
